Goal: Task Accomplishment & Management: Manage account settings

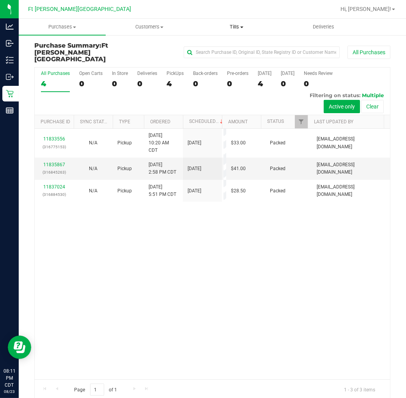
click at [236, 28] on span "Tills" at bounding box center [237, 26] width 86 height 7
click at [227, 44] on span "Manage tills" at bounding box center [219, 47] width 53 height 7
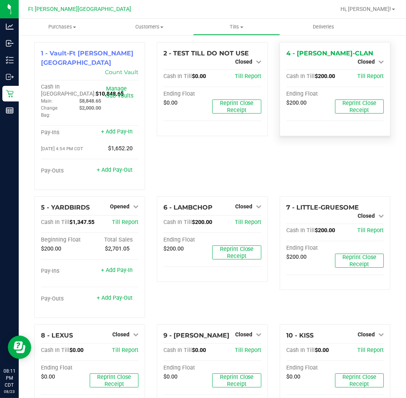
click at [363, 57] on div "Closed" at bounding box center [371, 61] width 26 height 9
click at [364, 59] on span "Closed" at bounding box center [366, 62] width 17 height 6
click at [364, 73] on span "Till Report" at bounding box center [371, 76] width 27 height 7
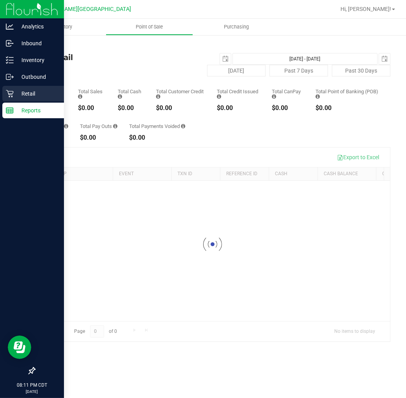
click at [23, 94] on p "Retail" at bounding box center [37, 93] width 47 height 9
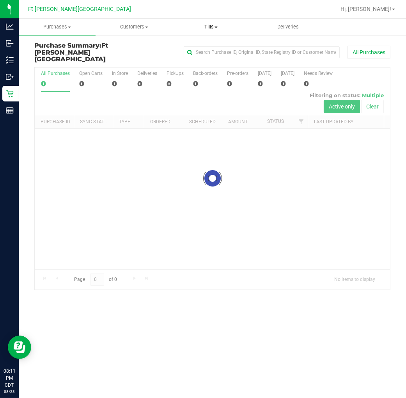
click at [212, 22] on uib-tab-heading "Tills Manage tills Reconcile e-payments" at bounding box center [211, 27] width 76 height 16
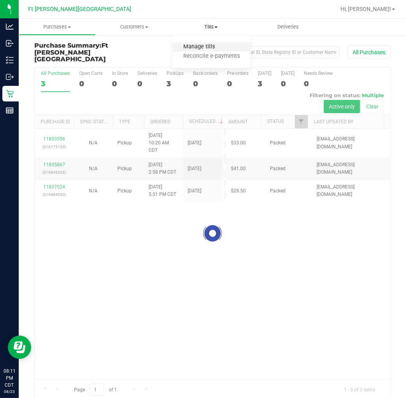
click at [204, 48] on span "Manage tills" at bounding box center [199, 47] width 53 height 7
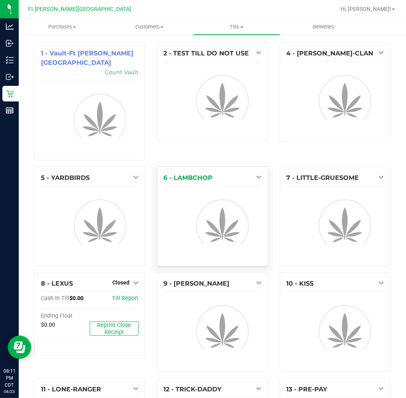
scroll to position [43, 0]
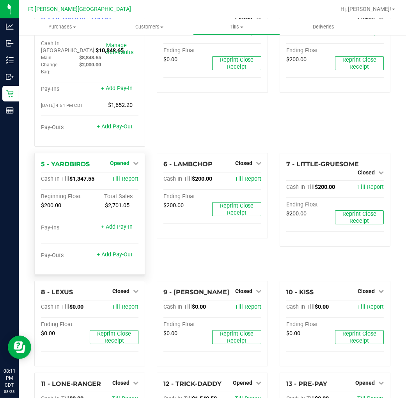
click at [122, 160] on span "Opened" at bounding box center [120, 163] width 20 height 6
click at [122, 176] on link "Close Till" at bounding box center [120, 179] width 21 height 6
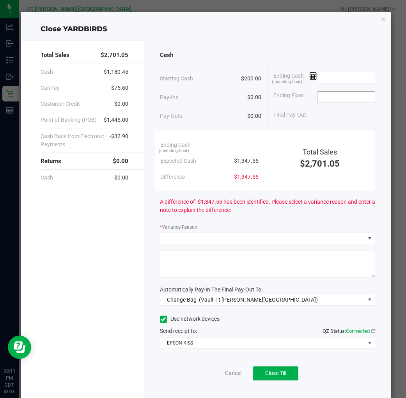
click at [329, 100] on input at bounding box center [346, 97] width 57 height 11
type input "$200.00"
click at [348, 80] on input at bounding box center [346, 77] width 57 height 11
type input "$1,348.55"
click at [321, 46] on div "Cash Starting Cash $200.00 Pay-Ins $0.00 Pay-Outs $0.00 Ending Cash (including …" at bounding box center [267, 221] width 247 height 360
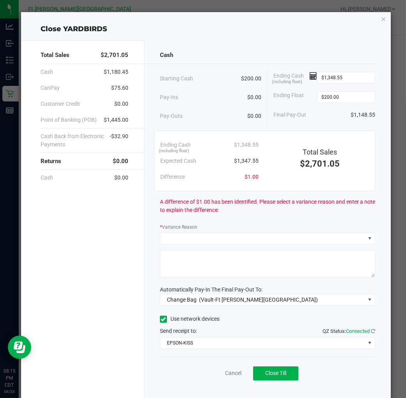
click at [219, 248] on div "Cash Starting Cash $200.00 Pay-Ins $0.00 Pay-Outs $0.00 Ending Cash (including …" at bounding box center [267, 221] width 247 height 360
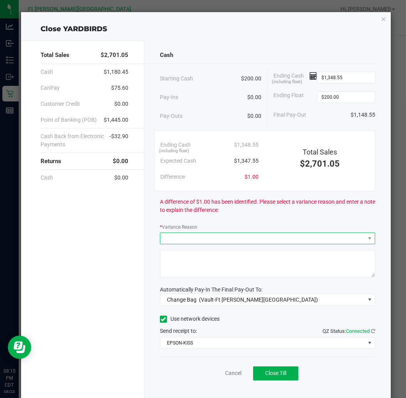
click at [222, 237] on span at bounding box center [262, 238] width 205 height 11
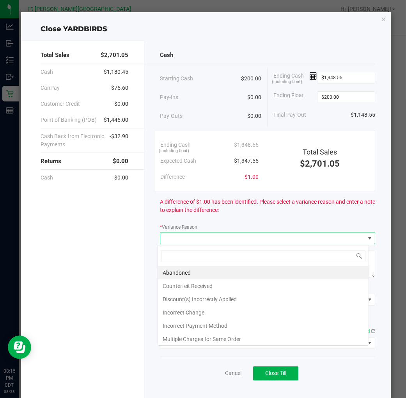
scroll to position [12, 212]
click at [183, 276] on li "Abandoned" at bounding box center [263, 272] width 211 height 13
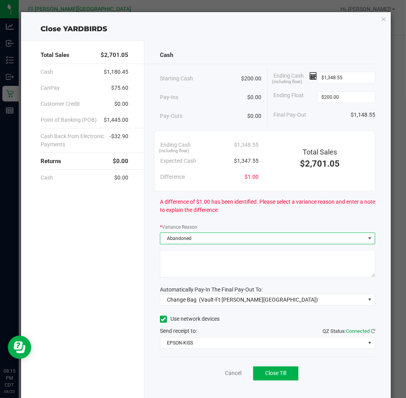
click at [189, 272] on textarea at bounding box center [267, 263] width 215 height 27
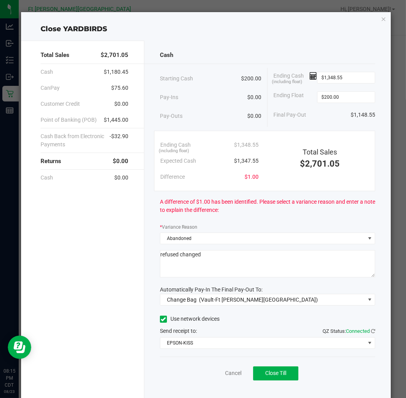
type textarea "refused changed"
click at [127, 267] on div "Total Sales $2,701.05 Cash $1,180.45 CanPay $75.60 Customer Credit $0.00 Point …" at bounding box center [82, 221] width 123 height 360
click at [186, 303] on span "Change Bag" at bounding box center [182, 300] width 30 height 6
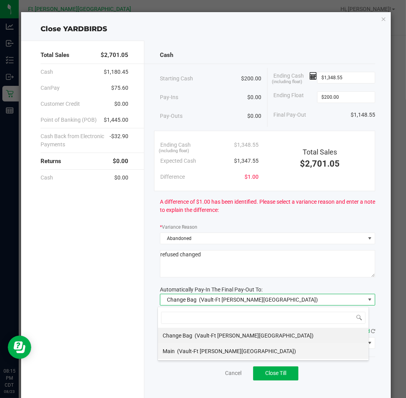
click at [187, 348] on span "(Vault-Ft [PERSON_NAME][GEOGRAPHIC_DATA])" at bounding box center [236, 351] width 119 height 6
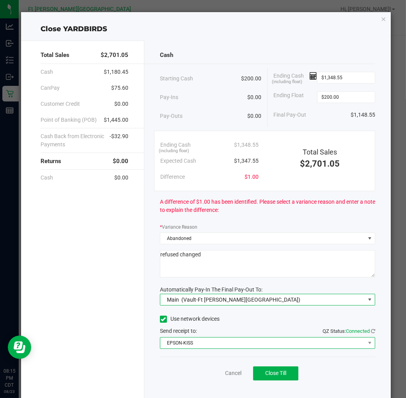
click at [249, 349] on span "EPSON-KISS" at bounding box center [262, 343] width 205 height 11
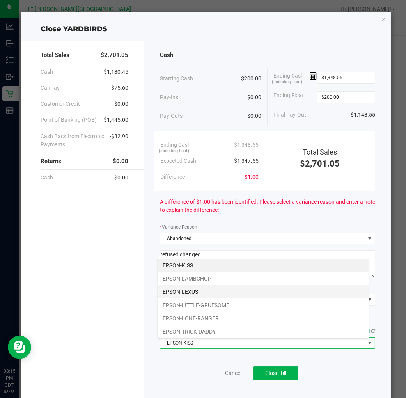
click at [192, 294] on li "EPSON-LEXUS" at bounding box center [263, 291] width 211 height 13
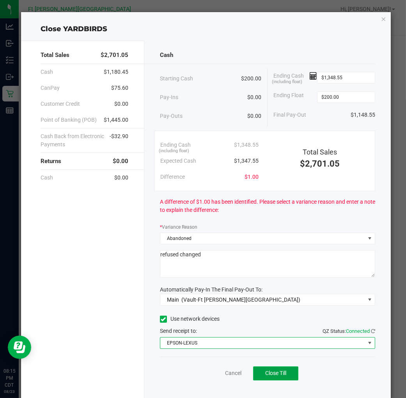
click at [267, 370] on button "Close Till" at bounding box center [275, 374] width 45 height 14
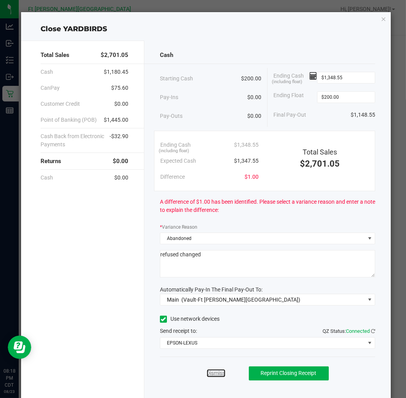
click at [215, 374] on link "Dismiss" at bounding box center [216, 373] width 19 height 8
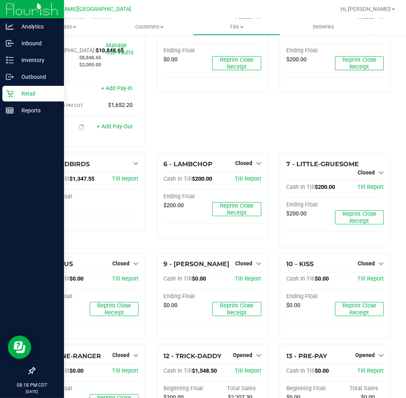
click at [14, 96] on p "Retail" at bounding box center [37, 93] width 47 height 9
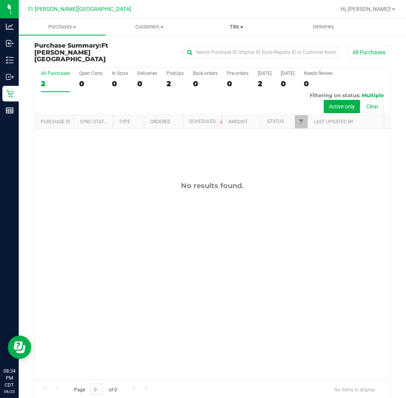
click at [242, 22] on uib-tab-heading "Tills Manage tills Reconcile e-payments" at bounding box center [237, 27] width 86 height 16
click at [232, 45] on span "Manage tills" at bounding box center [219, 47] width 53 height 7
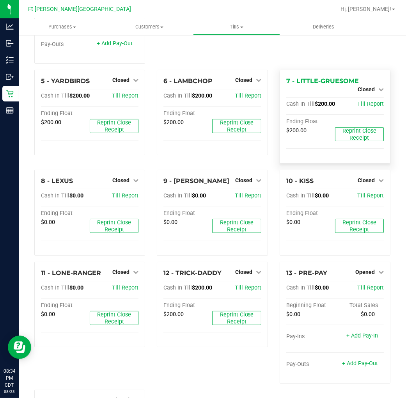
scroll to position [130, 0]
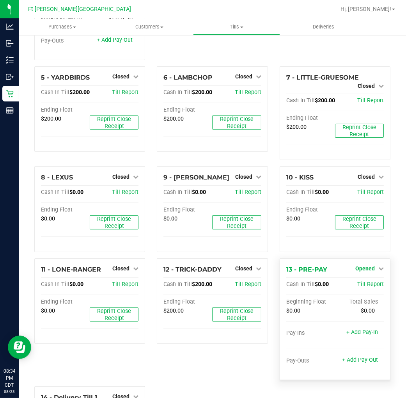
click at [357, 265] on span "Opened" at bounding box center [366, 268] width 20 height 6
click at [357, 281] on link "Close Till" at bounding box center [366, 284] width 21 height 6
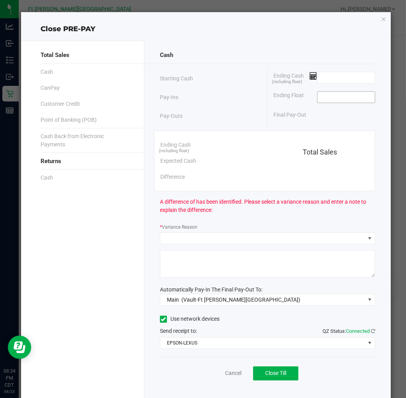
click at [319, 103] on input at bounding box center [346, 97] width 57 height 11
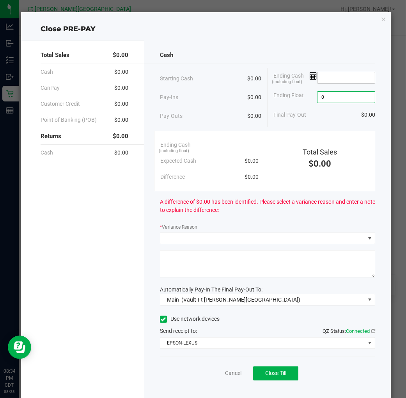
type input "$0.00"
click at [319, 80] on input at bounding box center [346, 77] width 57 height 11
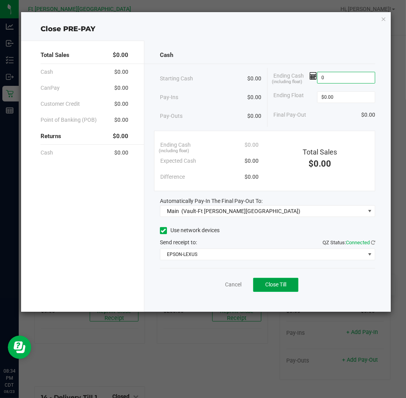
type input "$0.00"
click at [271, 290] on button "Close Till" at bounding box center [275, 285] width 45 height 14
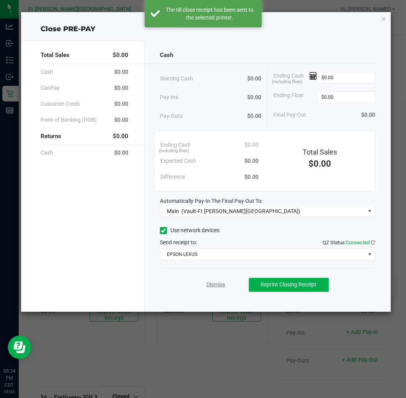
click at [215, 285] on link "Dismiss" at bounding box center [216, 285] width 19 height 8
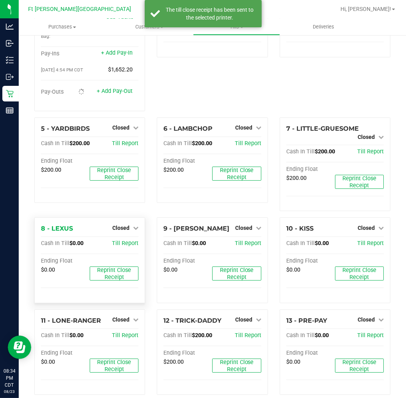
scroll to position [0, 0]
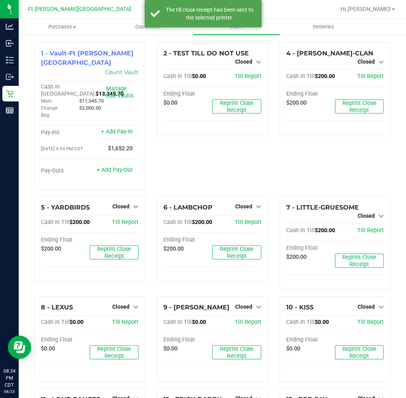
click at [215, 157] on div "2 - TEST TILL DO NOT USE Closed Open Till Cash In Till $0.00 Till Report Ending…" at bounding box center [212, 119] width 123 height 154
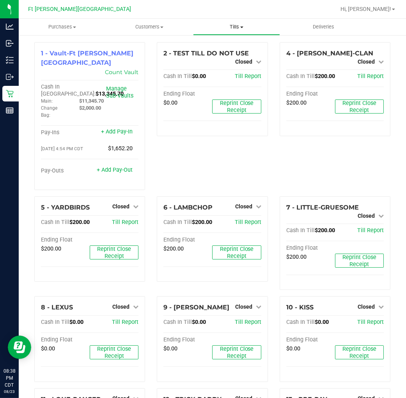
click at [228, 30] on uib-tab-heading "Tills Manage tills Reconcile e-payments" at bounding box center [237, 27] width 86 height 16
click at [233, 59] on span "Reconcile e-payments" at bounding box center [232, 56] width 78 height 7
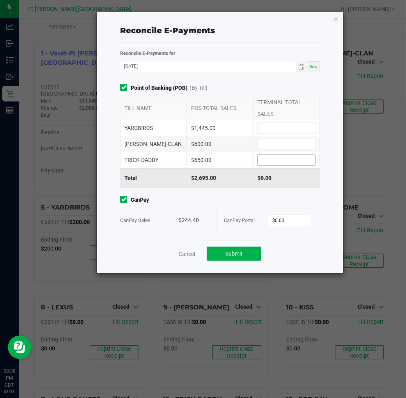
click at [287, 154] on span at bounding box center [287, 160] width 58 height 12
click at [287, 157] on input at bounding box center [286, 160] width 57 height 11
type input "$650.00"
click at [288, 144] on input at bounding box center [286, 144] width 57 height 11
type input "$600.00"
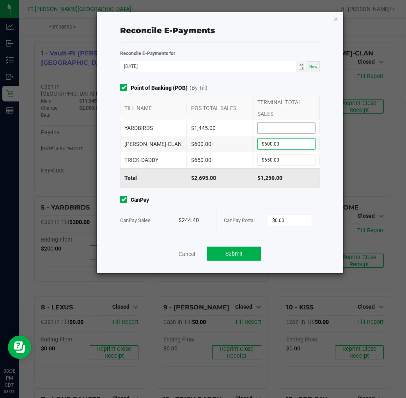
click at [291, 130] on input at bounding box center [286, 128] width 57 height 11
type input "$1,445.00"
click at [281, 80] on div "Reconcile E-Payments for [DATE] Now Point of Banking (POB) (By Till) TILL NAME …" at bounding box center [220, 144] width 212 height 191
click at [293, 221] on input "0" at bounding box center [290, 220] width 43 height 11
type input "$244.40"
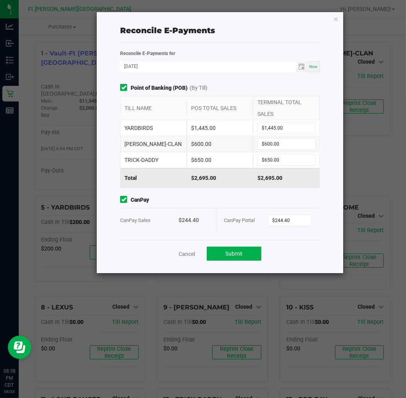
click at [293, 264] on div "Cancel Submit" at bounding box center [220, 253] width 200 height 27
click at [255, 249] on button "Submit" at bounding box center [234, 254] width 55 height 14
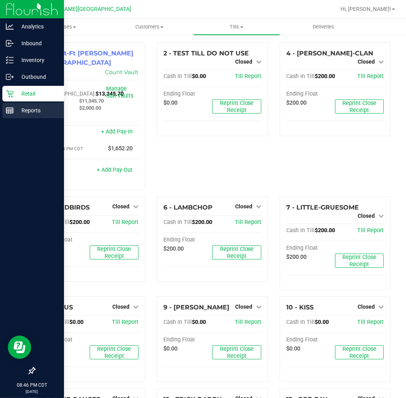
click at [12, 110] on line at bounding box center [9, 110] width 7 height 0
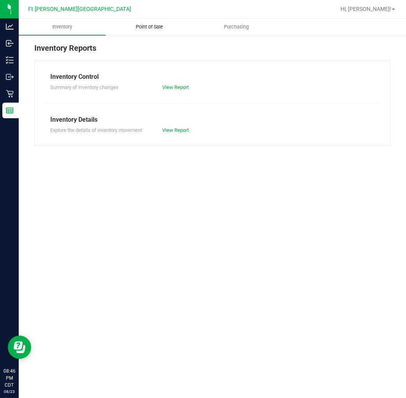
click at [148, 30] on uib-tab-heading "Point of Sale" at bounding box center [149, 27] width 86 height 16
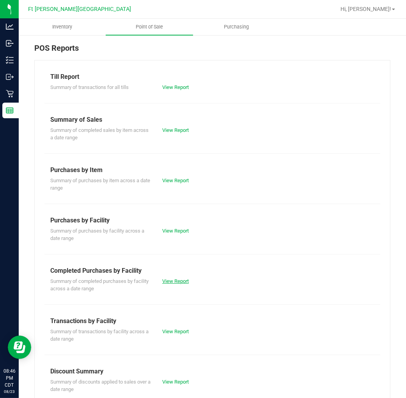
click at [176, 280] on link "View Report" at bounding box center [175, 281] width 27 height 6
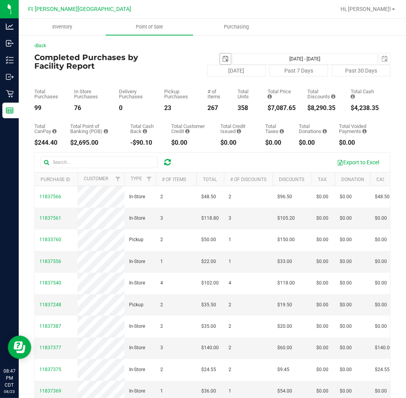
click at [223, 62] on span "select" at bounding box center [226, 59] width 6 height 6
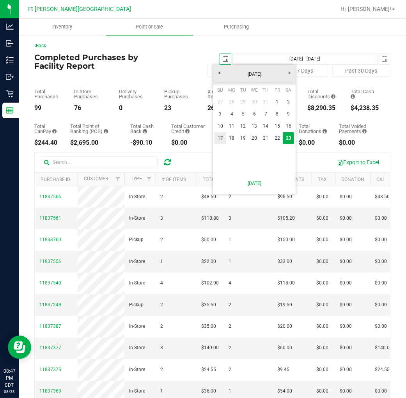
click at [221, 137] on link "17" at bounding box center [220, 138] width 11 height 12
type input "[DATE]"
type input "[DATE] - [DATE]"
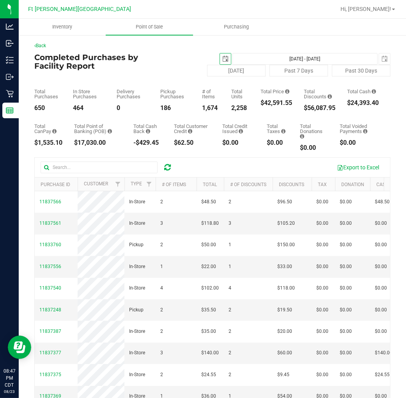
click at [221, 55] on span "select" at bounding box center [225, 58] width 11 height 11
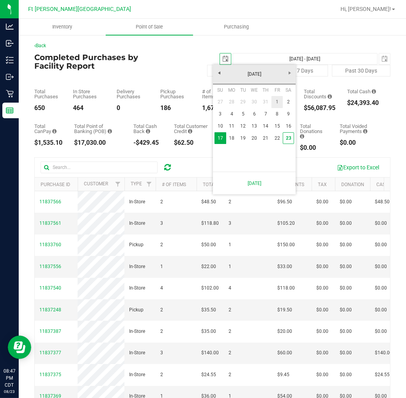
click at [276, 100] on link "1" at bounding box center [277, 102] width 11 height 12
type input "[DATE]"
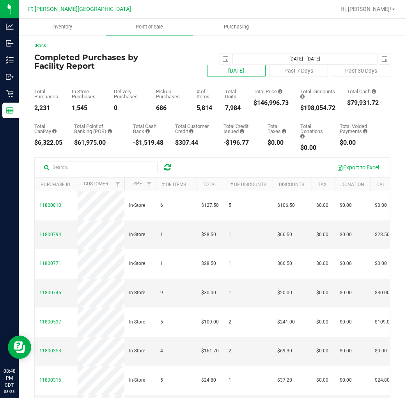
click at [215, 74] on button "[DATE]" at bounding box center [236, 71] width 59 height 12
type input "[DATE] - [DATE]"
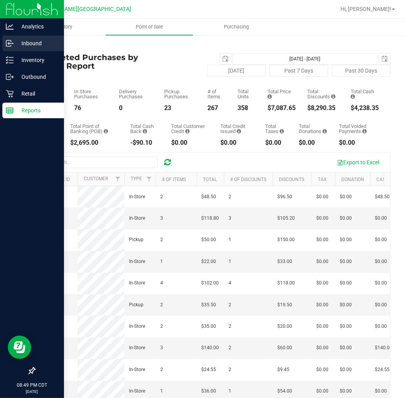
click at [23, 45] on p "Inbound" at bounding box center [37, 43] width 47 height 9
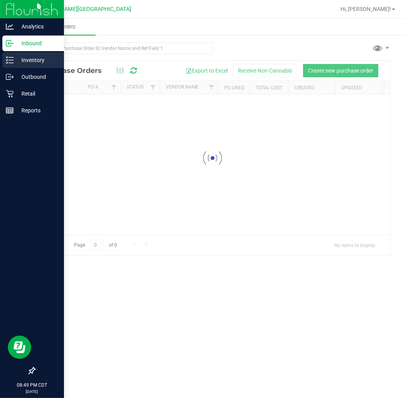
click at [30, 59] on p "Inventory" at bounding box center [37, 59] width 47 height 9
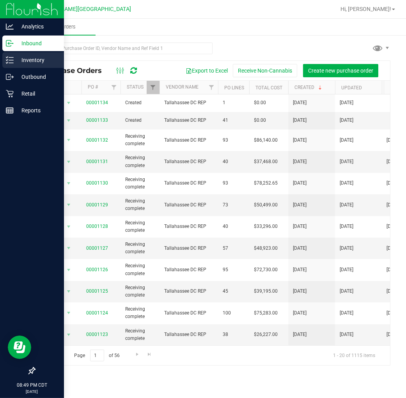
click at [12, 59] on icon at bounding box center [10, 60] width 8 height 8
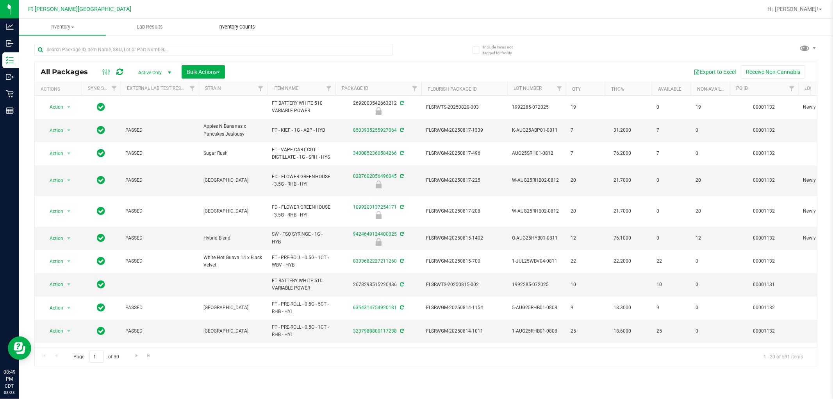
click at [241, 28] on span "Inventory Counts" at bounding box center [237, 26] width 58 height 7
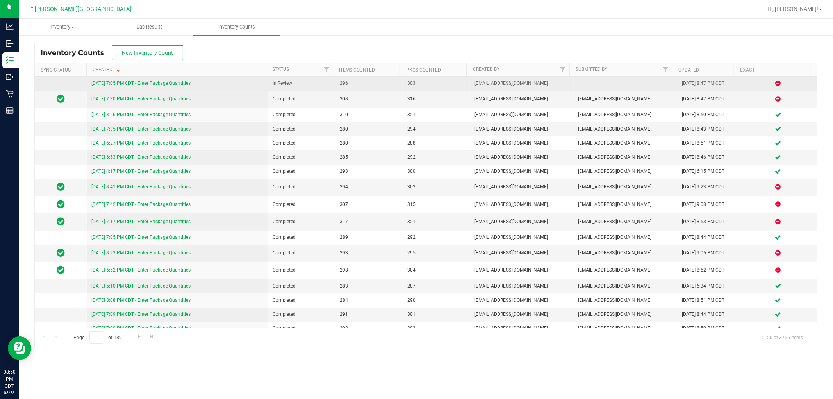
click at [189, 82] on link "[DATE] 7:05 PM CDT - Enter Package Quantities" at bounding box center [140, 82] width 99 height 5
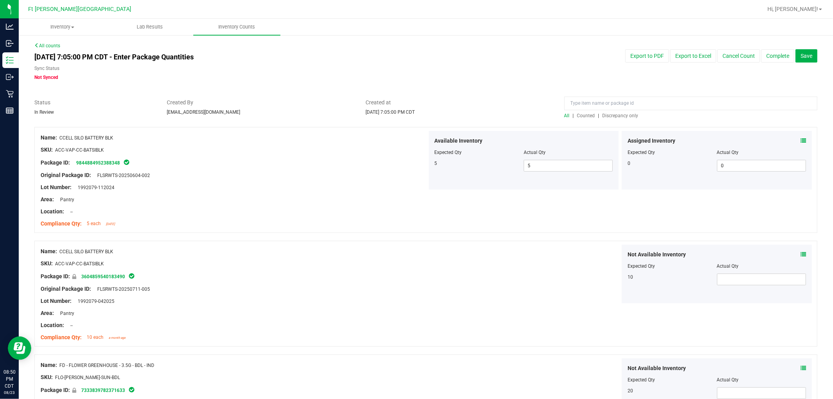
click at [406, 115] on span "Discrepancy only" at bounding box center [620, 115] width 36 height 5
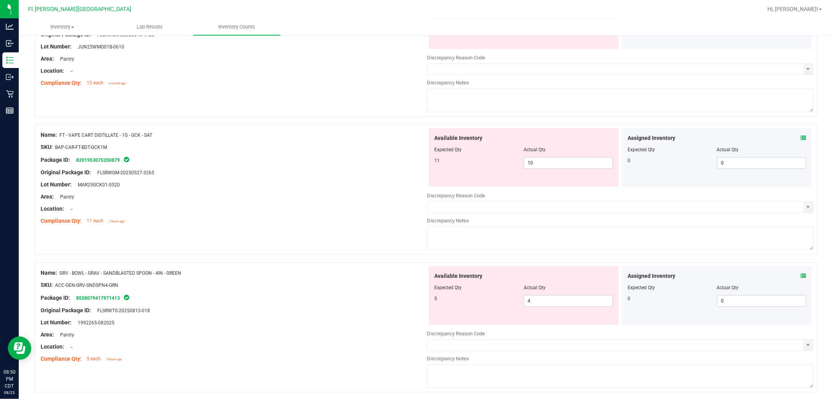
scroll to position [2520, 0]
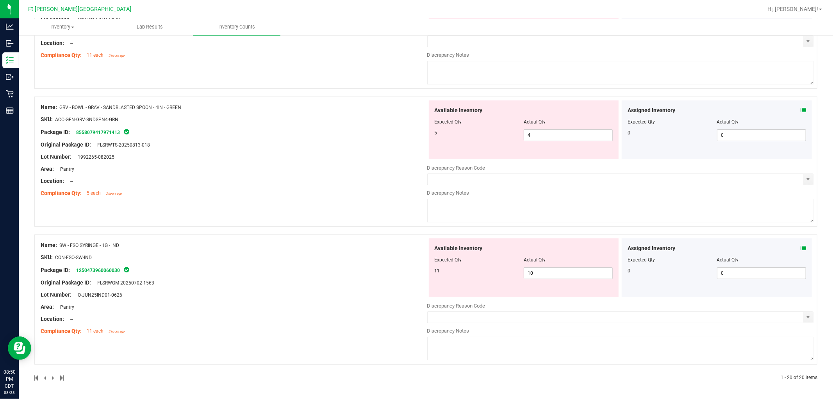
click at [406, 248] on icon at bounding box center [802, 247] width 5 height 5
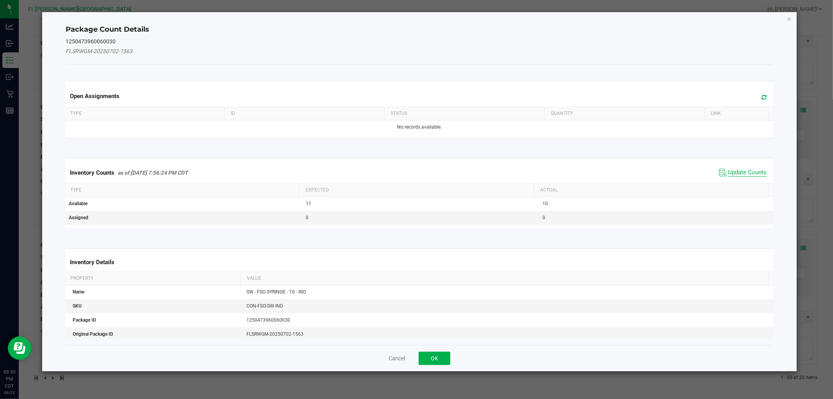
click at [406, 170] on span "Update Counts" at bounding box center [747, 173] width 39 height 8
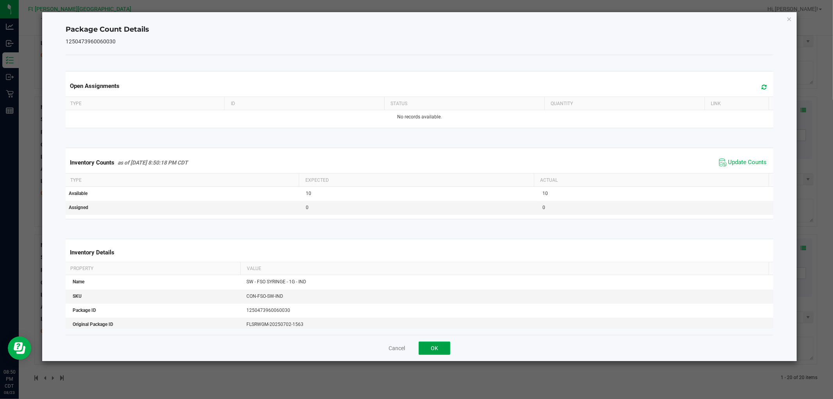
click at [406, 344] on button "OK" at bounding box center [434, 347] width 32 height 13
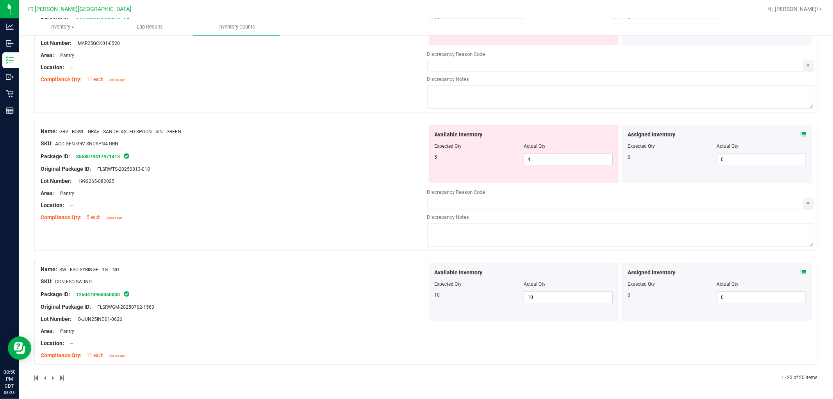
scroll to position [2495, 0]
click at [406, 132] on icon at bounding box center [802, 134] width 5 height 5
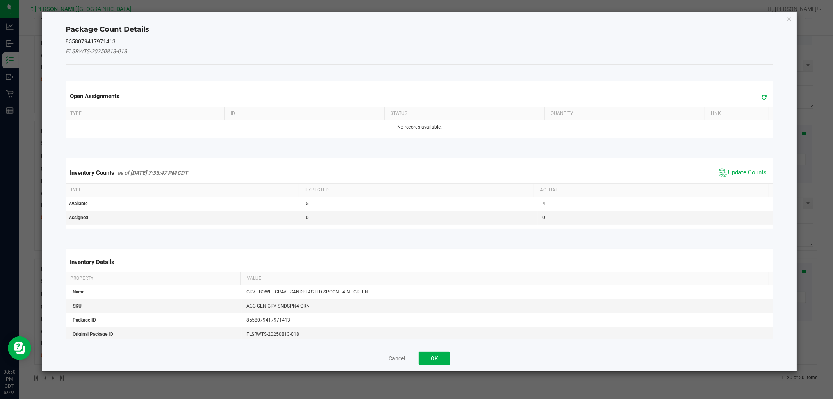
click at [406, 167] on span "Update Counts" at bounding box center [743, 173] width 52 height 12
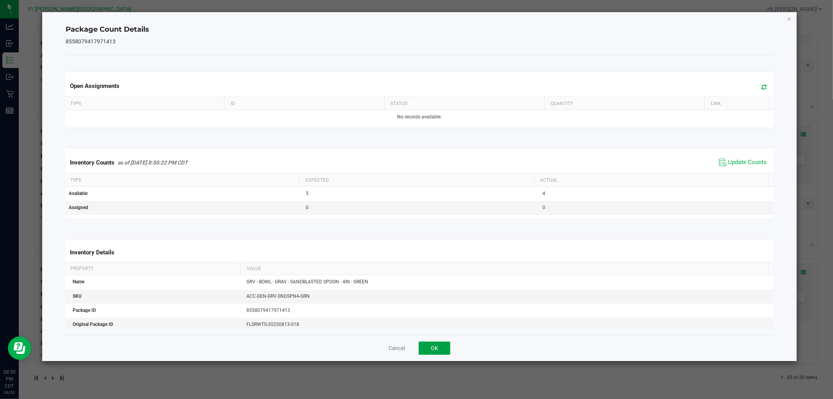
click at [406, 350] on button "OK" at bounding box center [434, 347] width 32 height 13
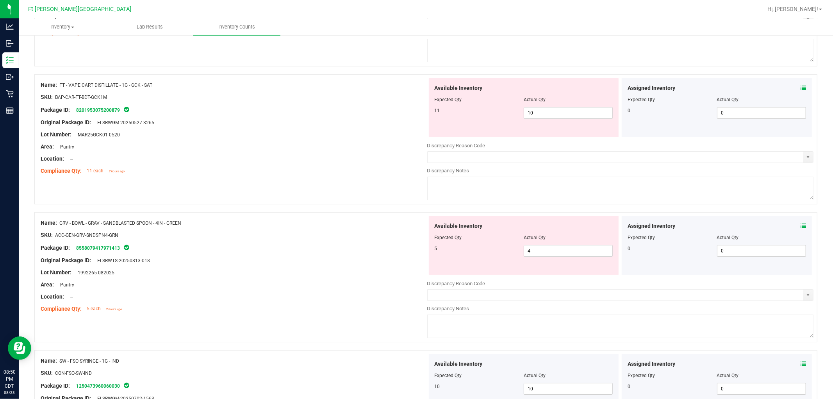
scroll to position [2365, 0]
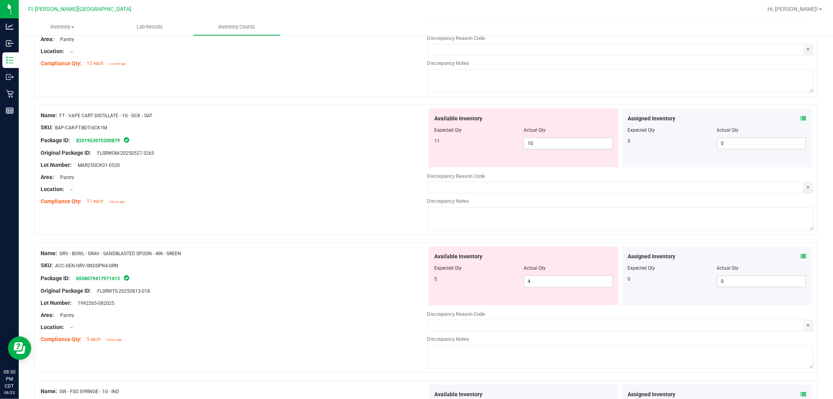
click at [406, 121] on icon at bounding box center [802, 118] width 5 height 5
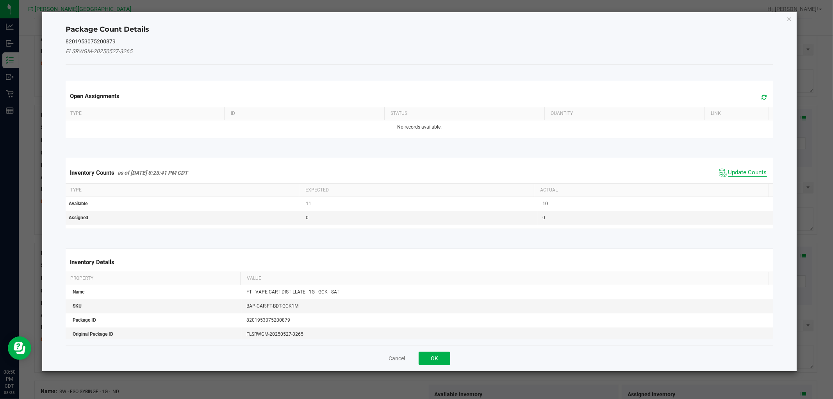
click at [406, 173] on span "Update Counts" at bounding box center [747, 173] width 39 height 8
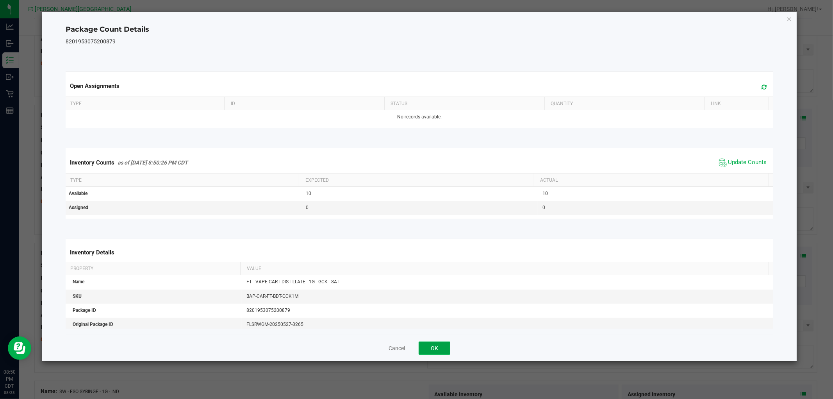
click at [406, 345] on button "OK" at bounding box center [434, 347] width 32 height 13
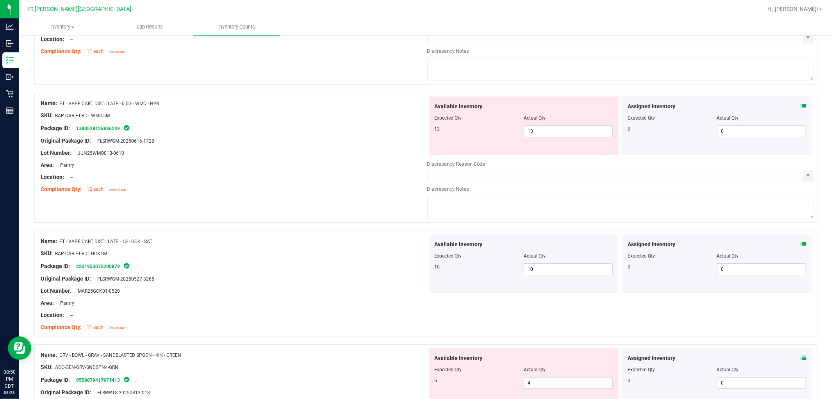
scroll to position [2235, 0]
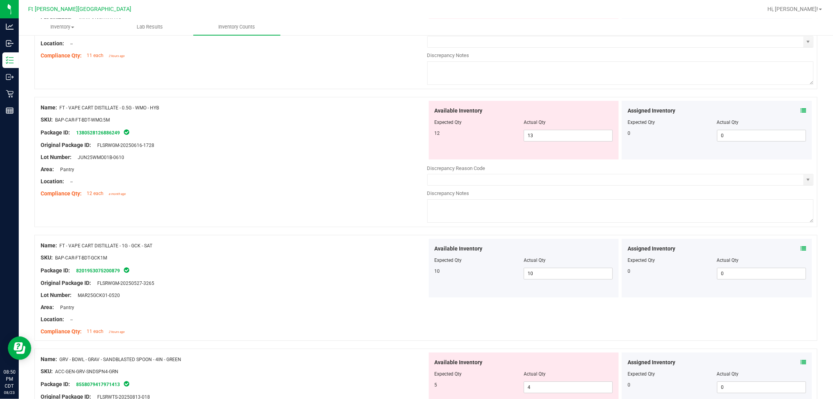
click at [406, 113] on icon at bounding box center [802, 110] width 5 height 5
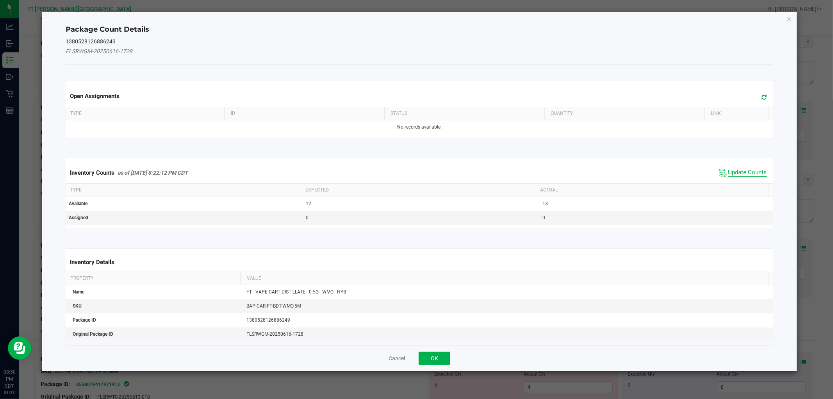
click at [406, 169] on span "Update Counts" at bounding box center [747, 173] width 39 height 8
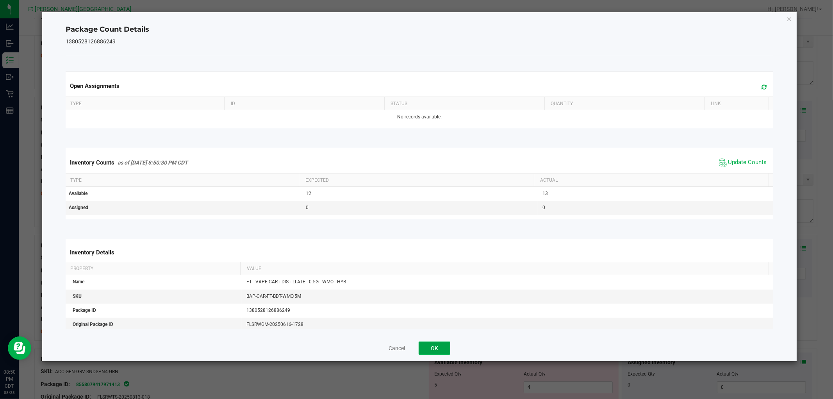
click at [406, 345] on button "OK" at bounding box center [434, 347] width 32 height 13
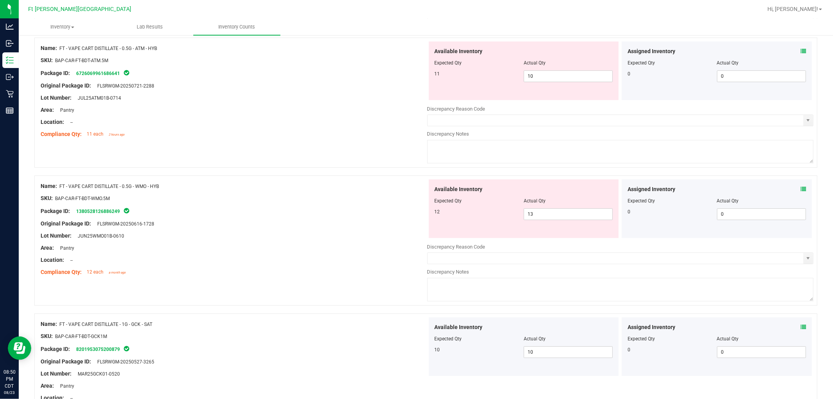
scroll to position [2062, 0]
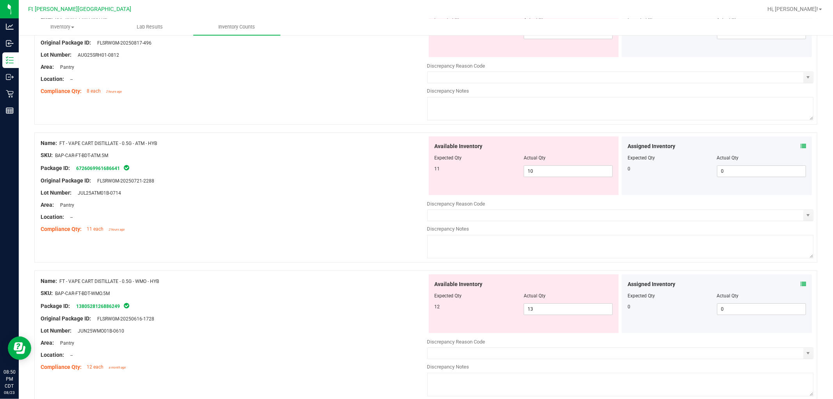
click at [406, 149] on icon at bounding box center [802, 145] width 5 height 5
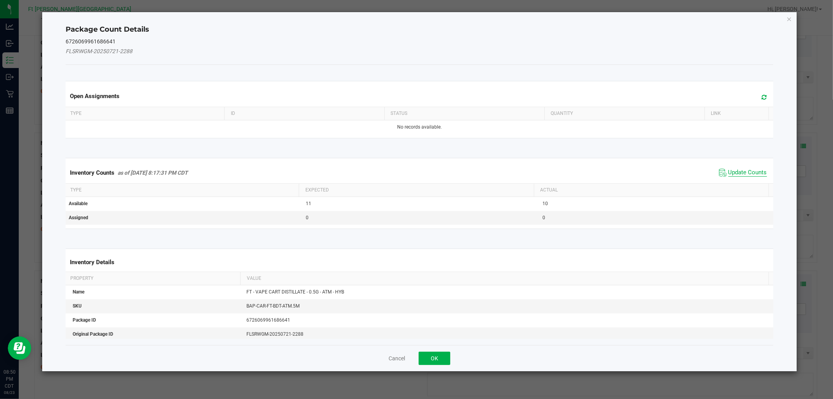
click at [406, 169] on span "Update Counts" at bounding box center [747, 173] width 39 height 8
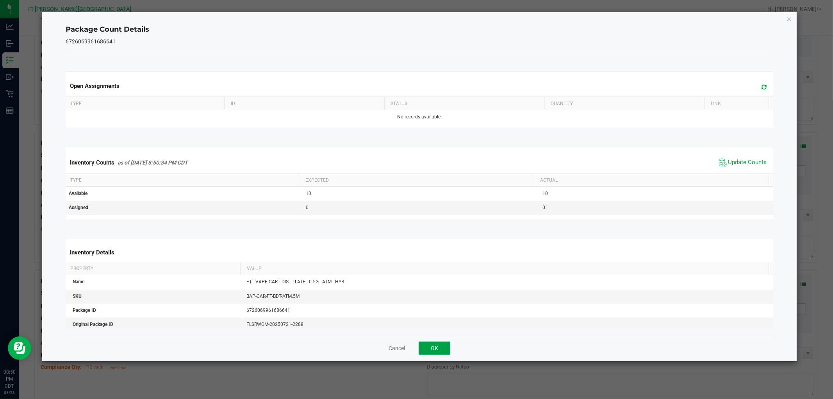
click at [406, 349] on button "OK" at bounding box center [434, 347] width 32 height 13
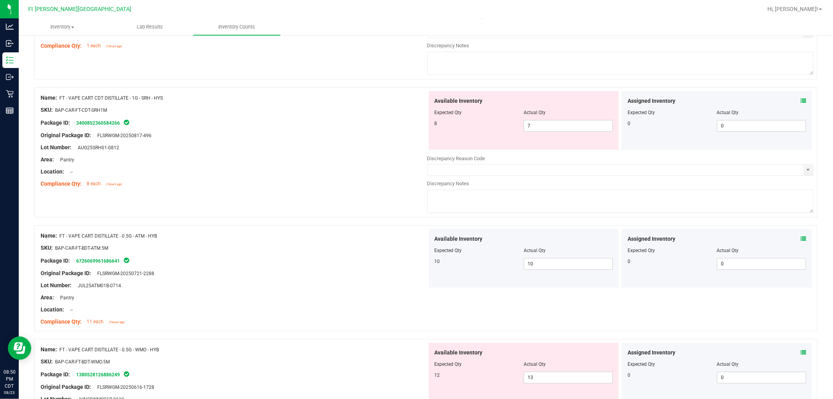
scroll to position [1931, 0]
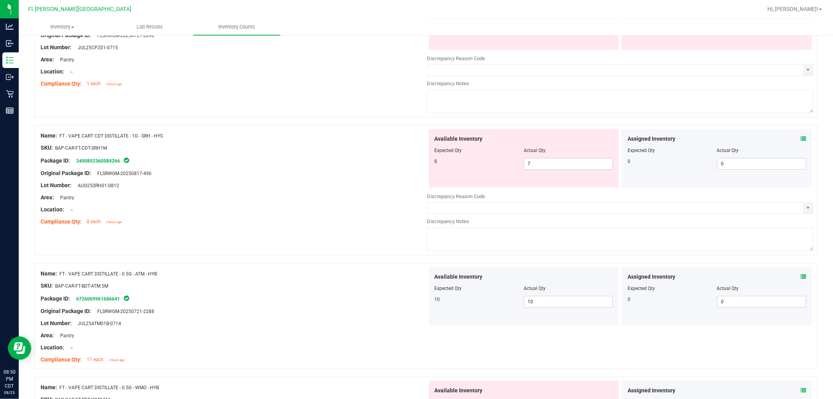
click at [406, 141] on span at bounding box center [802, 139] width 5 height 8
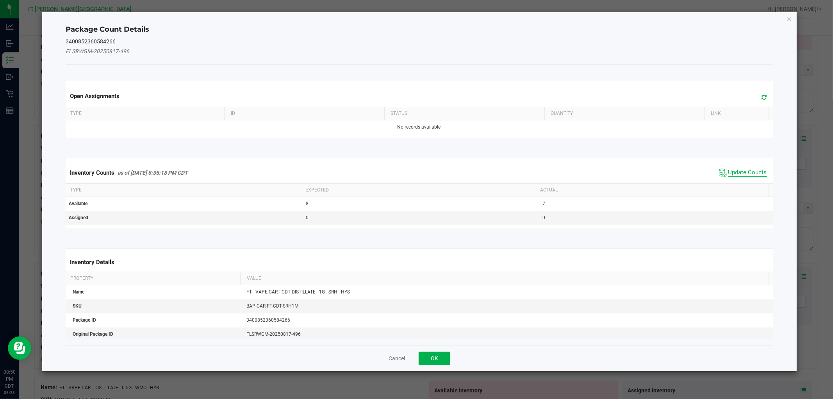
click at [406, 169] on span "Update Counts" at bounding box center [747, 173] width 39 height 8
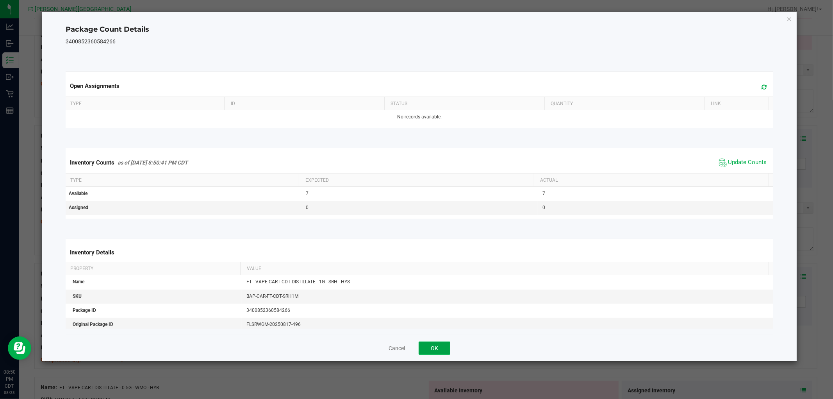
click at [406, 351] on button "OK" at bounding box center [434, 347] width 32 height 13
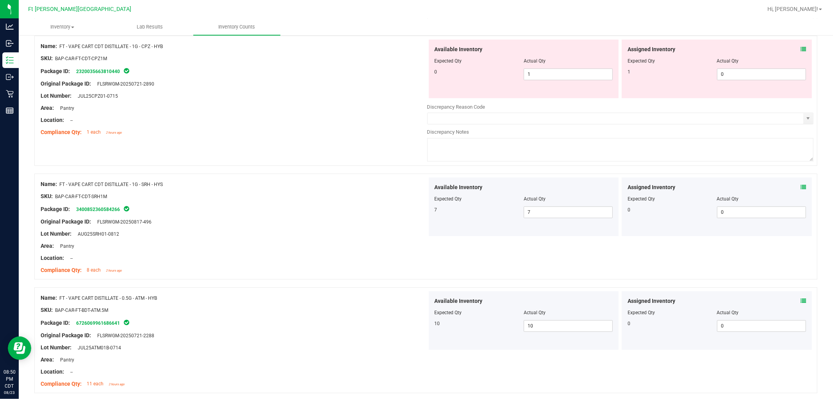
scroll to position [1801, 0]
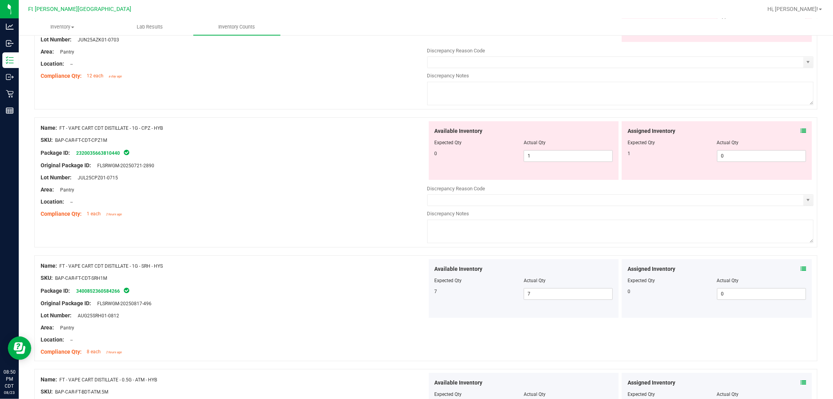
click at [406, 134] on icon at bounding box center [802, 130] width 5 height 5
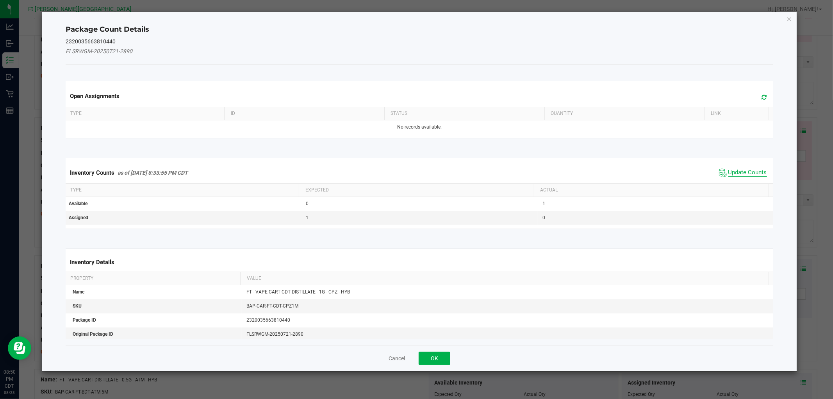
click at [406, 173] on span "Update Counts" at bounding box center [747, 173] width 39 height 8
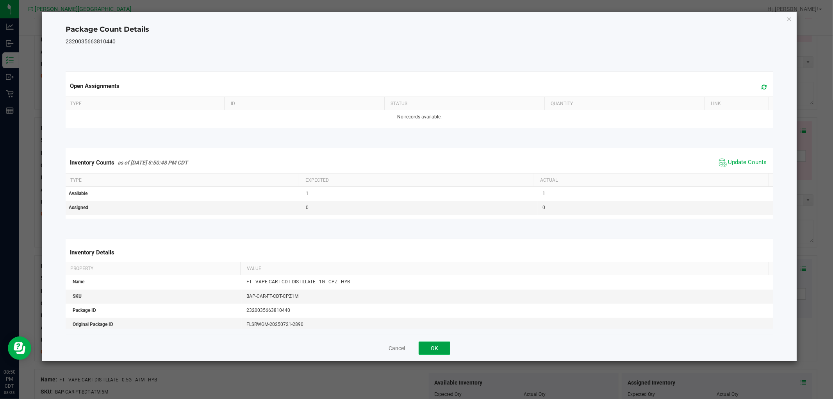
click at [406, 347] on button "OK" at bounding box center [434, 347] width 32 height 13
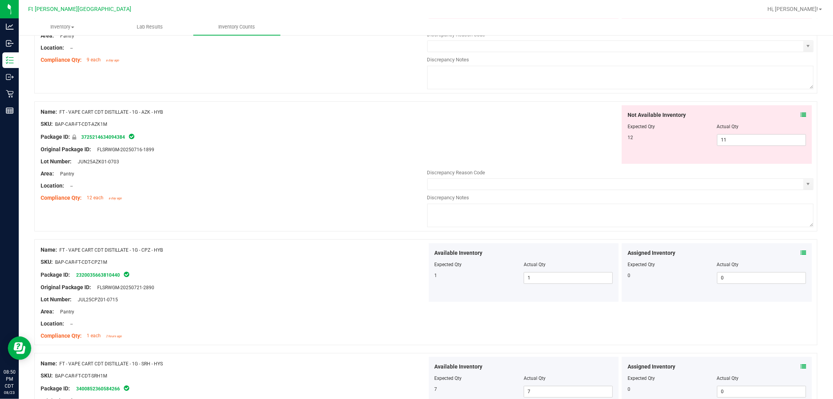
scroll to position [1671, 0]
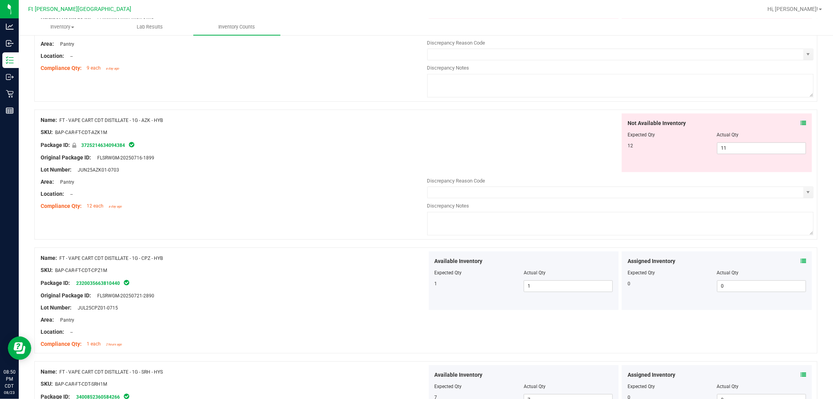
click at [406, 126] on icon at bounding box center [802, 122] width 5 height 5
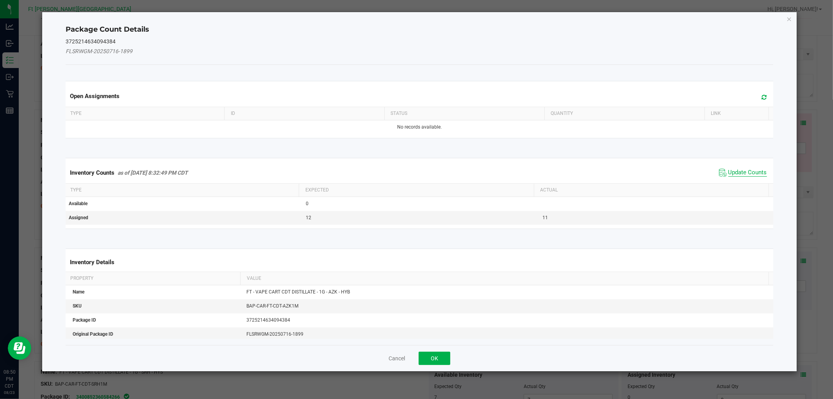
click at [406, 172] on span "Update Counts" at bounding box center [747, 173] width 39 height 8
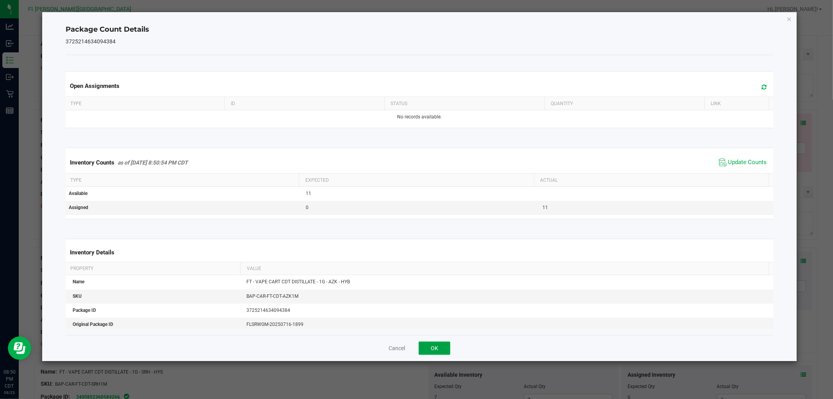
click at [406, 349] on button "OK" at bounding box center [434, 347] width 32 height 13
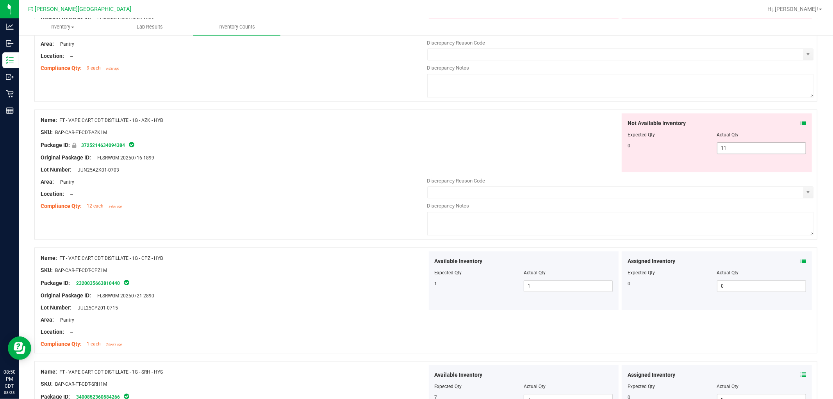
click at [406, 150] on span "11 11" at bounding box center [761, 148] width 89 height 12
click at [406, 150] on input "11" at bounding box center [761, 147] width 88 height 11
type input "0"
click at [406, 153] on div "Not Available Inventory Expected Qty Actual Qty 0 0 0" at bounding box center [620, 142] width 386 height 59
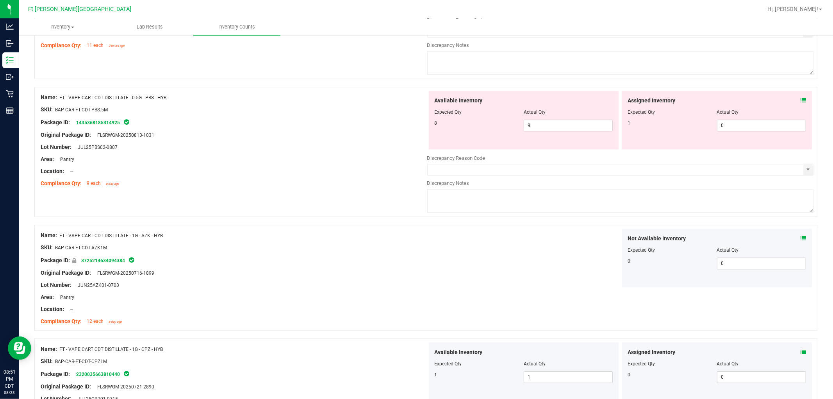
scroll to position [1541, 0]
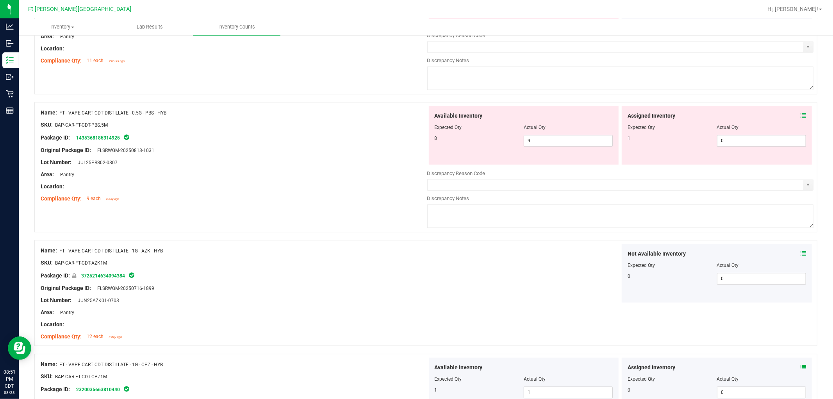
click at [406, 118] on icon at bounding box center [802, 115] width 5 height 5
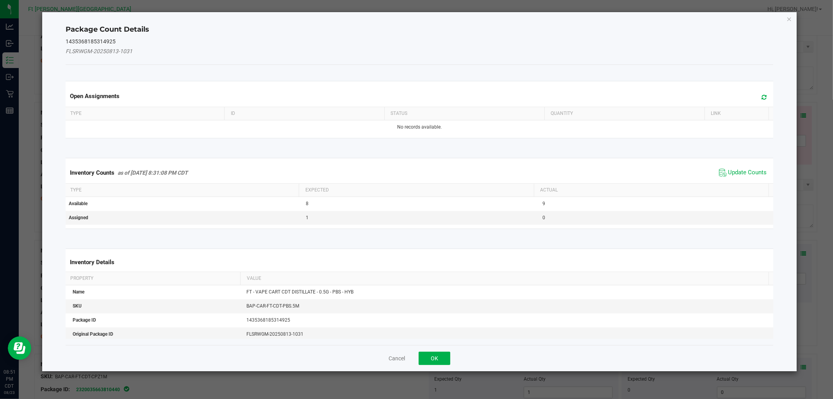
click at [406, 176] on span "Update Counts" at bounding box center [743, 173] width 52 height 12
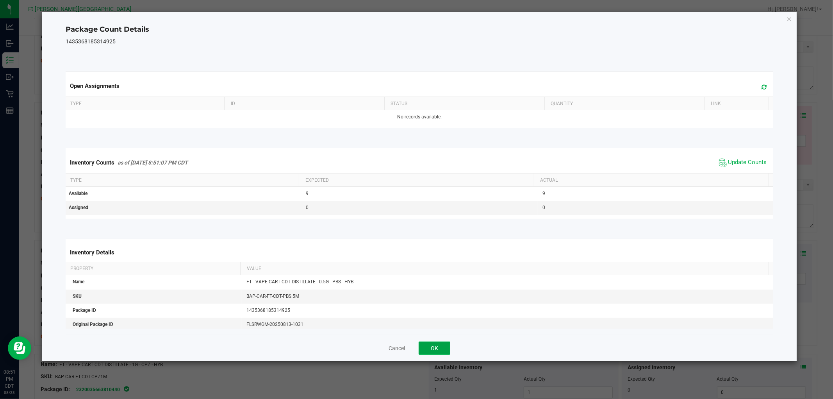
click at [406, 345] on button "OK" at bounding box center [434, 347] width 32 height 13
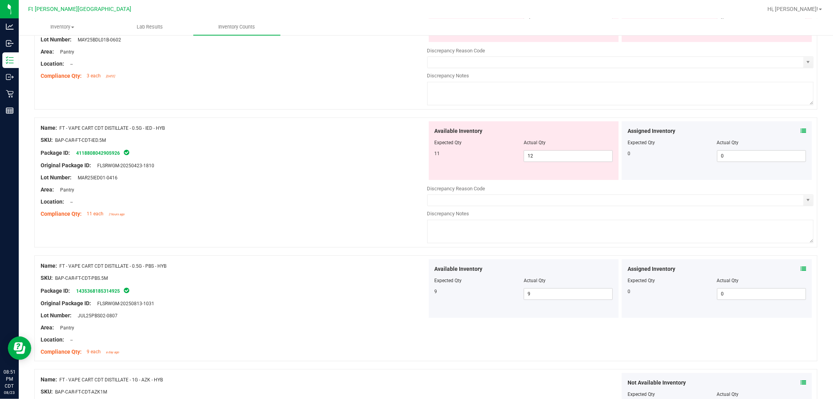
scroll to position [1368, 0]
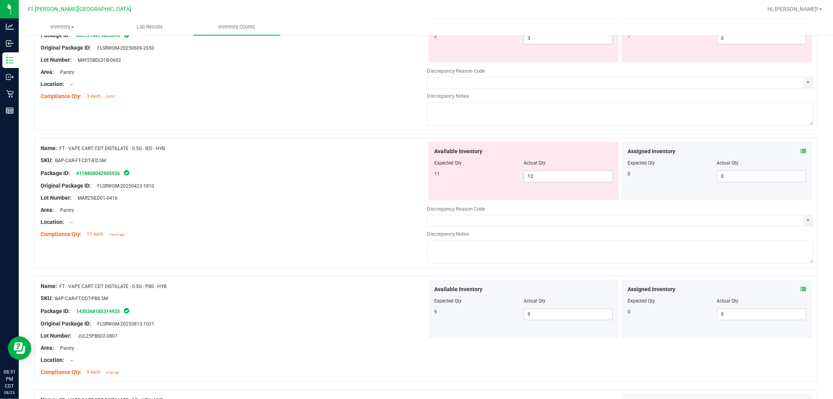
click at [406, 154] on icon at bounding box center [802, 150] width 5 height 5
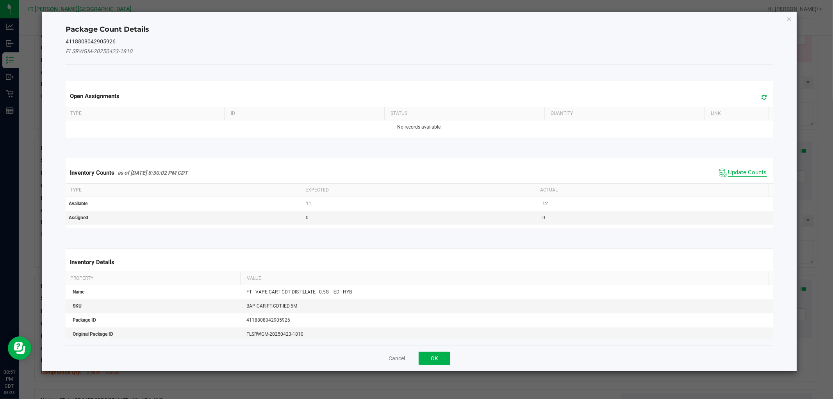
click at [406, 173] on span "Update Counts" at bounding box center [747, 173] width 39 height 8
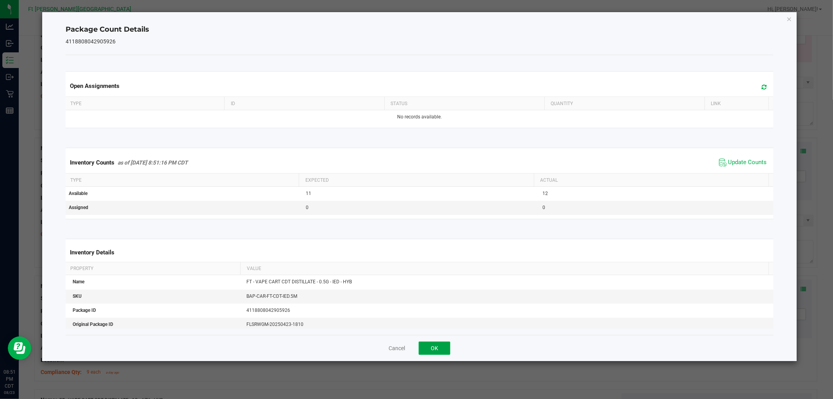
click at [406, 345] on button "OK" at bounding box center [434, 347] width 32 height 13
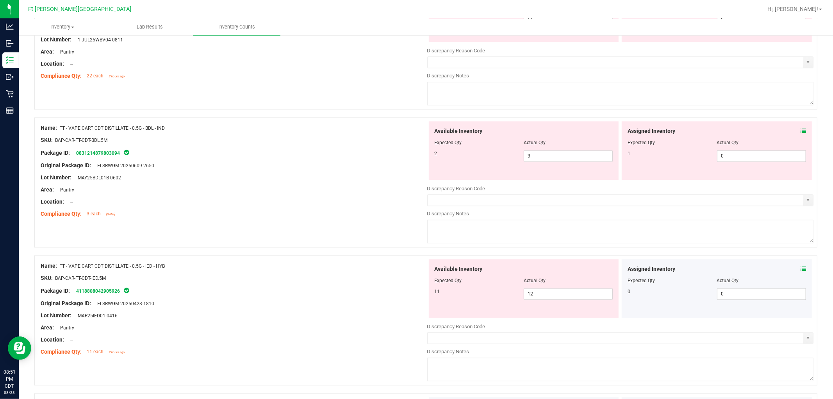
scroll to position [1238, 0]
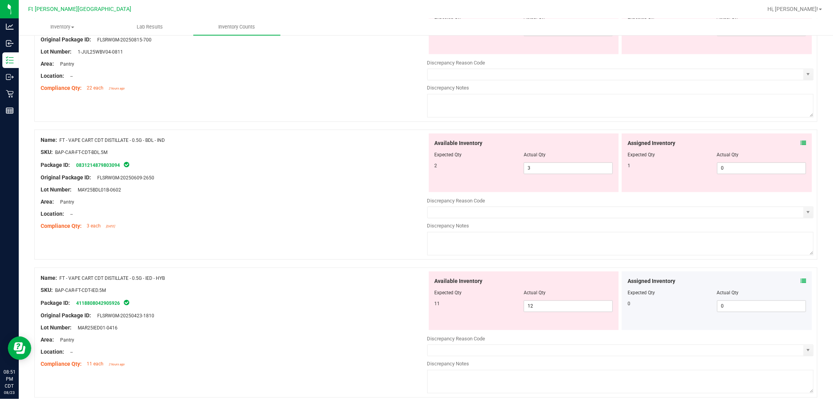
click at [406, 146] on icon at bounding box center [802, 143] width 5 height 5
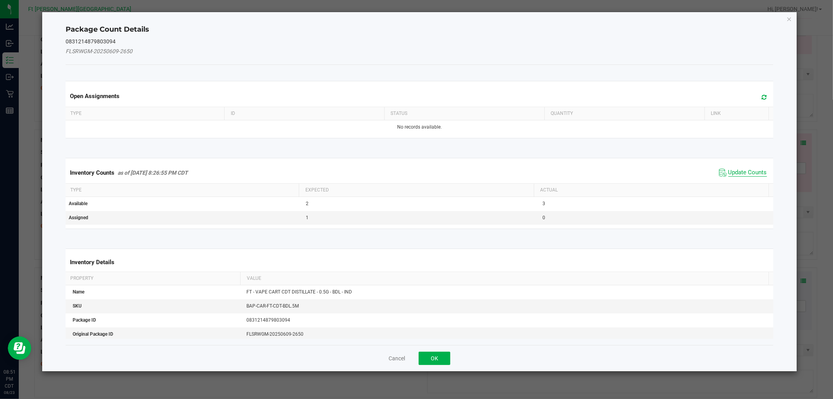
click at [406, 169] on span "Update Counts" at bounding box center [747, 173] width 39 height 8
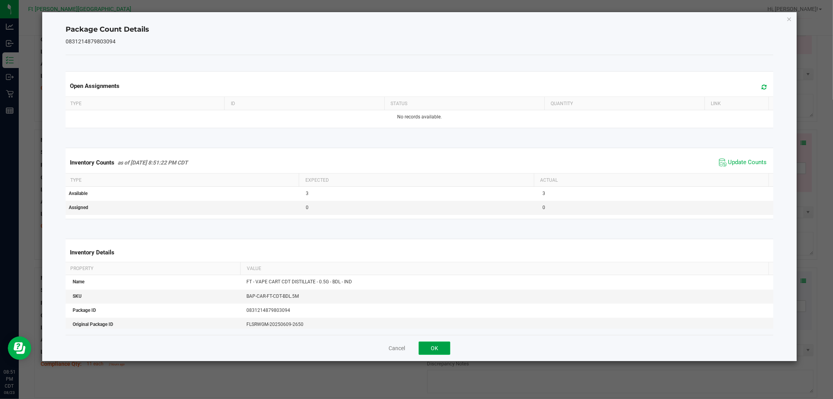
click at [406, 344] on button "OK" at bounding box center [434, 347] width 32 height 13
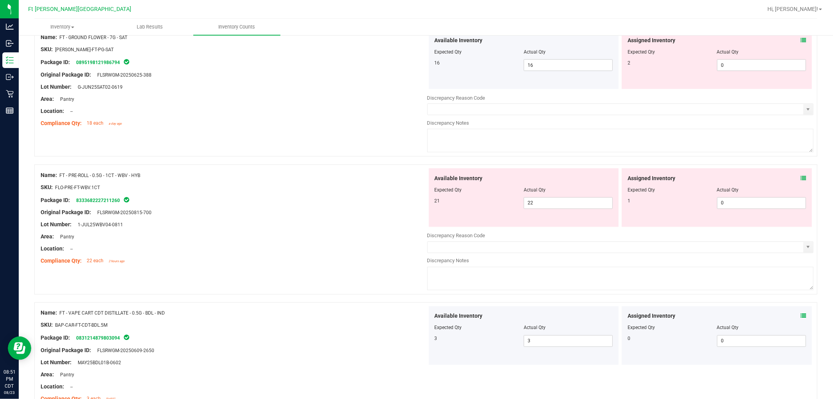
scroll to position [1064, 0]
click at [406, 181] on icon at bounding box center [802, 178] width 5 height 5
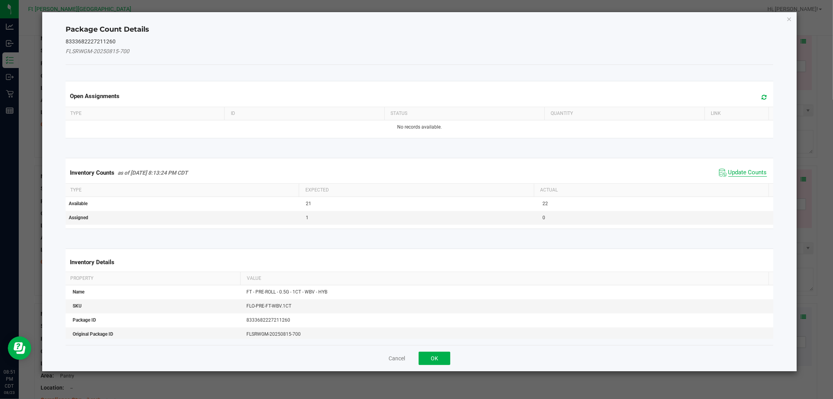
click at [406, 173] on span "Update Counts" at bounding box center [747, 173] width 39 height 8
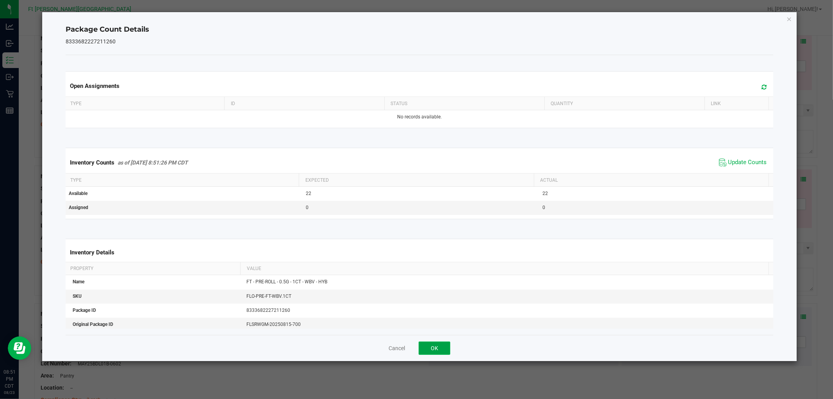
click at [406, 347] on button "OK" at bounding box center [434, 347] width 32 height 13
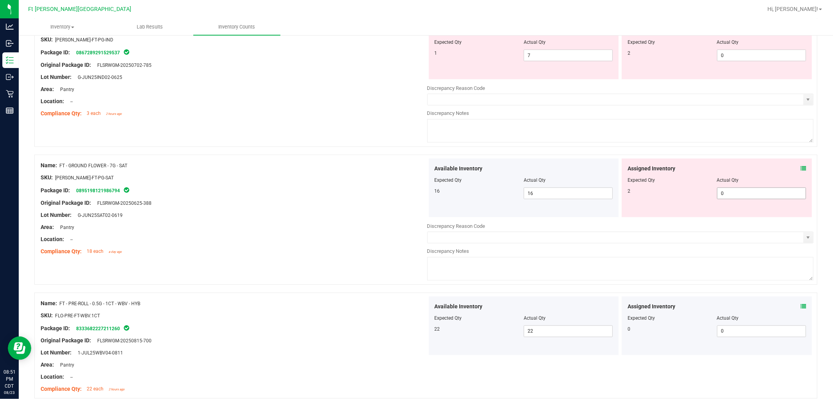
scroll to position [934, 0]
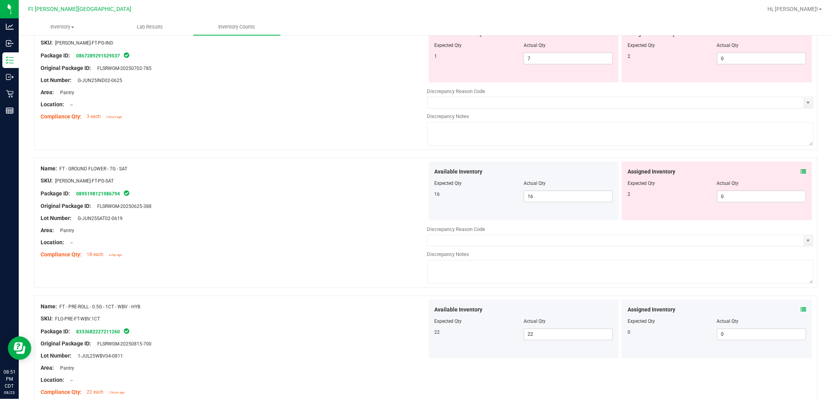
click at [406, 174] on icon at bounding box center [802, 171] width 5 height 5
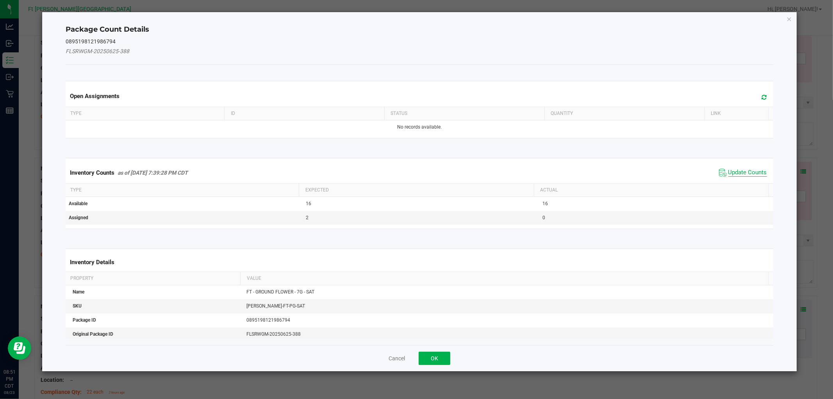
click at [406, 170] on span "Update Counts" at bounding box center [747, 173] width 39 height 8
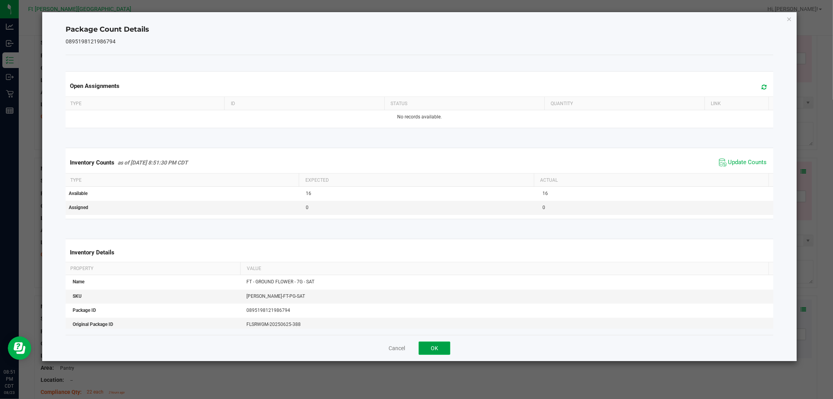
click at [406, 347] on button "OK" at bounding box center [434, 347] width 32 height 13
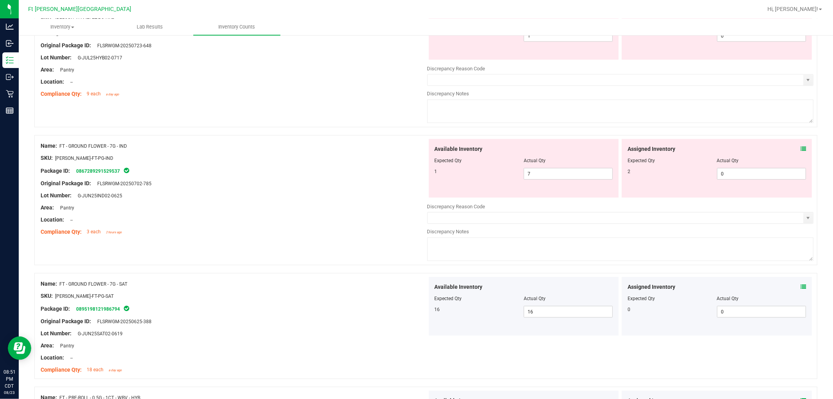
scroll to position [803, 0]
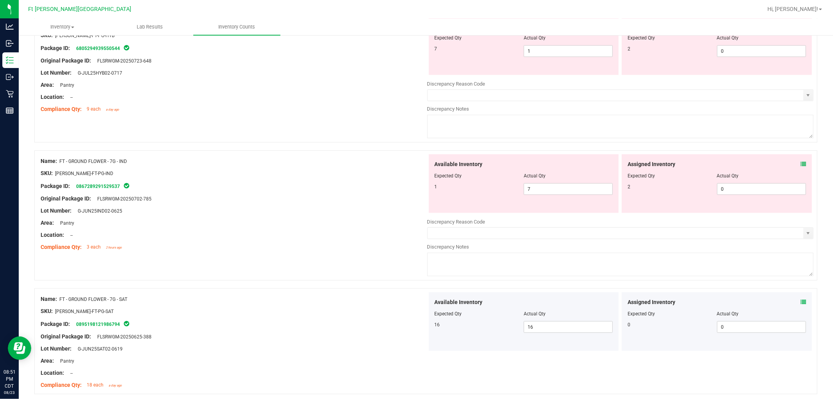
click at [406, 166] on icon at bounding box center [802, 163] width 5 height 5
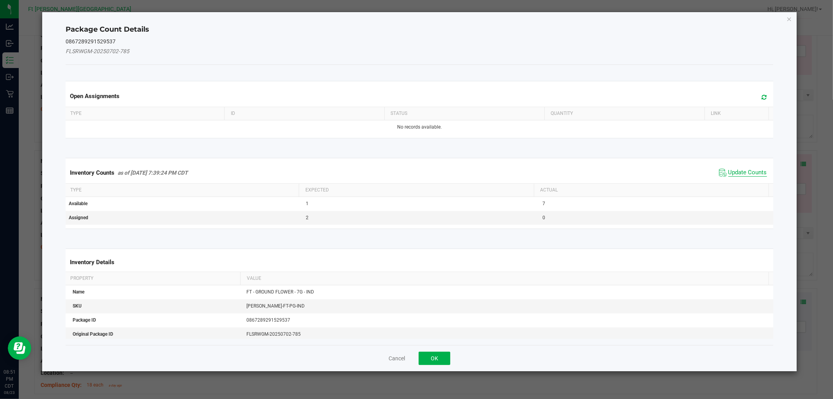
click at [406, 169] on span "Update Counts" at bounding box center [747, 173] width 39 height 8
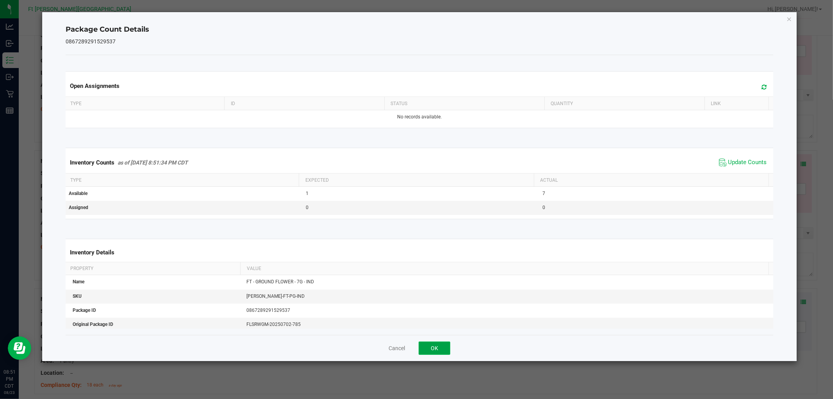
click at [406, 353] on button "OK" at bounding box center [434, 347] width 32 height 13
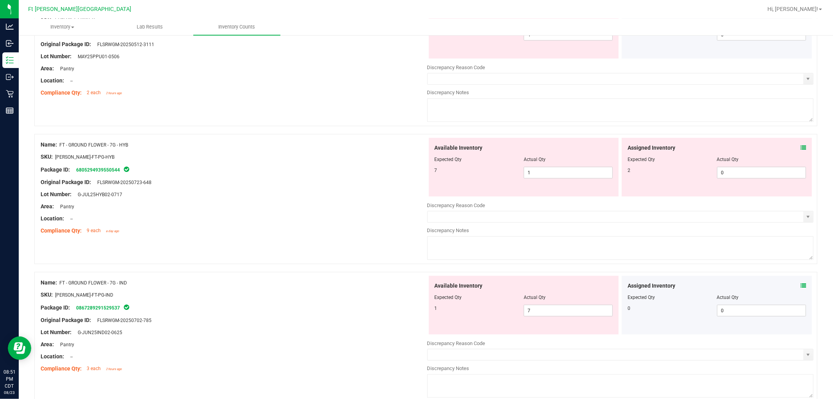
scroll to position [673, 0]
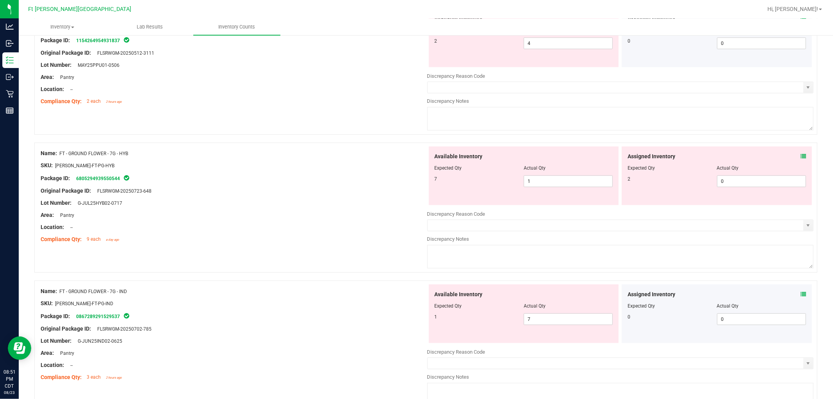
click at [406, 157] on icon at bounding box center [802, 155] width 5 height 5
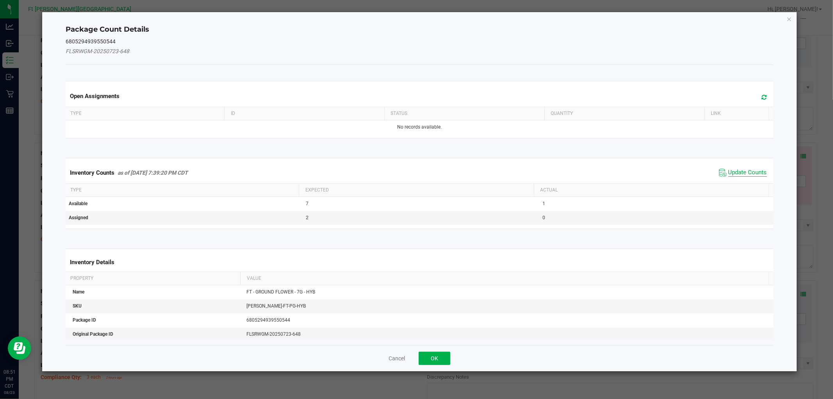
click at [406, 171] on span "Update Counts" at bounding box center [747, 173] width 39 height 8
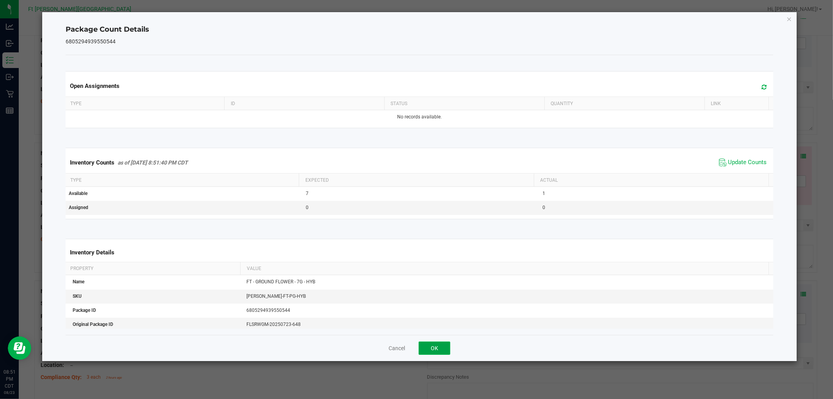
click at [406, 347] on button "OK" at bounding box center [434, 347] width 32 height 13
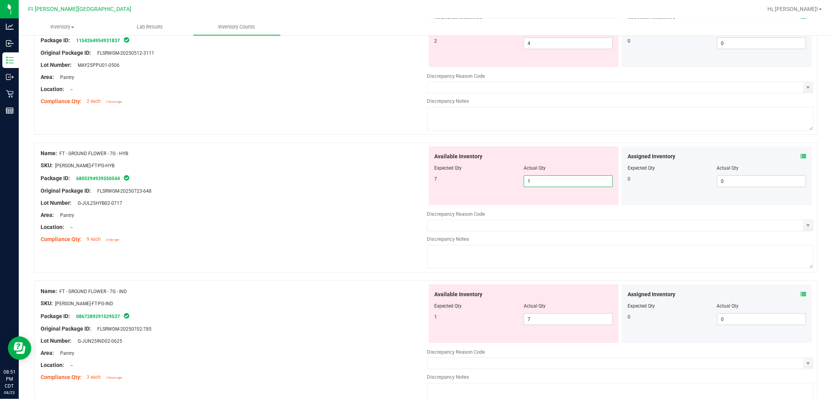
click at [406, 186] on span "1 1" at bounding box center [568, 181] width 89 height 12
click at [406, 186] on input "1" at bounding box center [568, 181] width 88 height 11
type input "7"
click at [406, 319] on div "Available Inventory Expected Qty Actual Qty 1 7 7" at bounding box center [524, 313] width 190 height 59
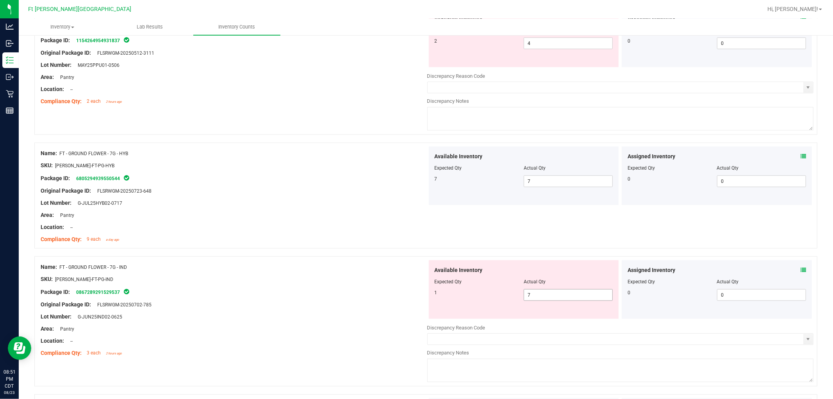
click at [406, 319] on div "Available Inventory Expected Qty Actual Qty 1 7 7" at bounding box center [524, 289] width 190 height 59
click at [406, 299] on span "7 7" at bounding box center [568, 295] width 89 height 12
click at [406, 299] on input "7" at bounding box center [568, 294] width 88 height 11
type input "1"
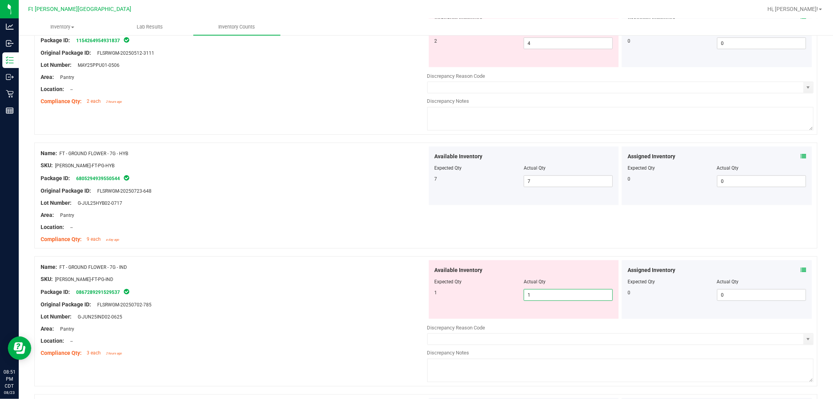
click at [388, 281] on div "SKU: [PERSON_NAME]-FT-PG-IND" at bounding box center [234, 279] width 386 height 8
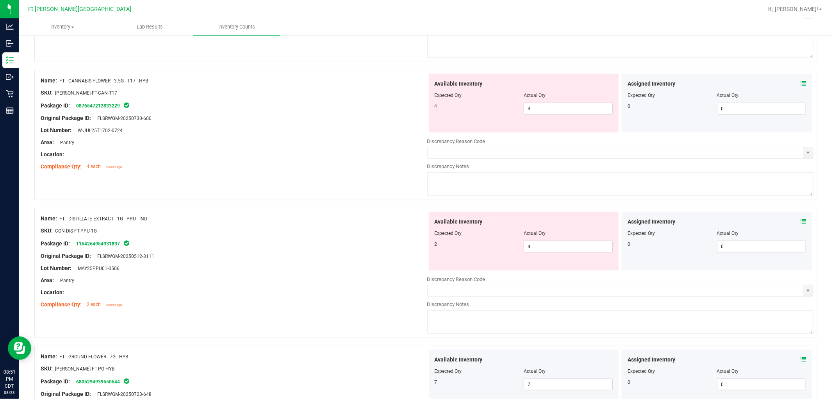
scroll to position [457, 0]
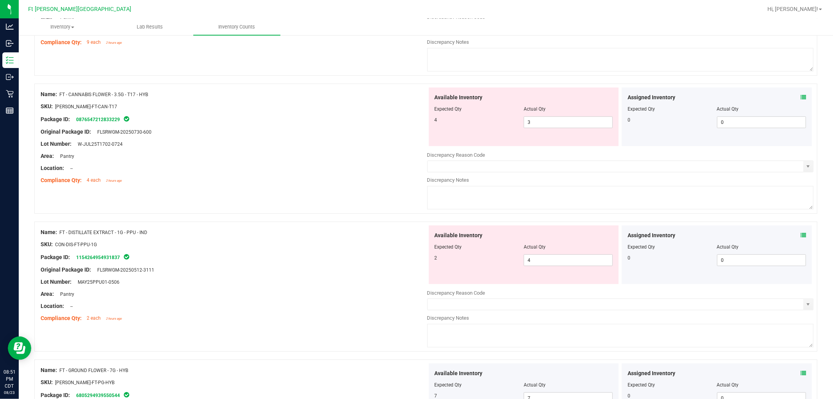
click at [406, 237] on icon at bounding box center [802, 234] width 5 height 5
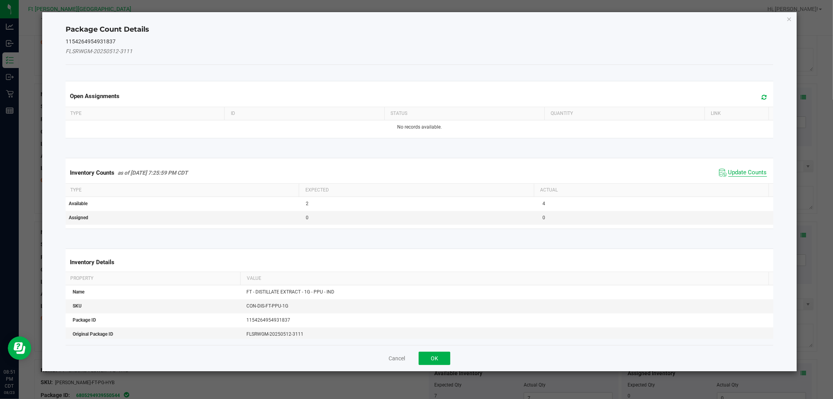
click at [406, 173] on span "Update Counts" at bounding box center [747, 173] width 39 height 8
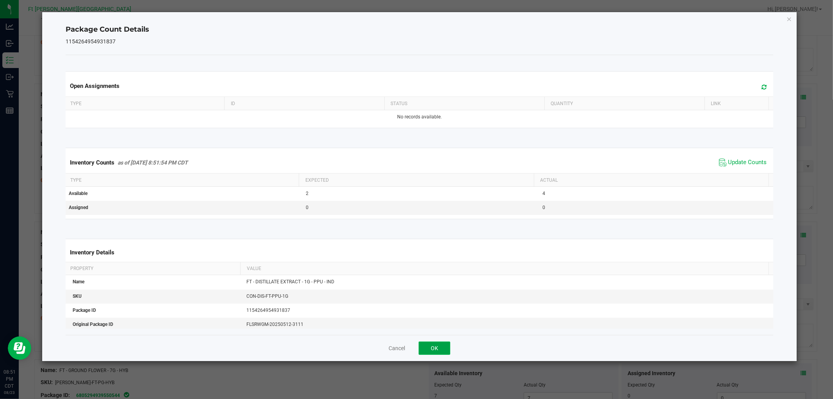
click at [406, 346] on button "OK" at bounding box center [434, 347] width 32 height 13
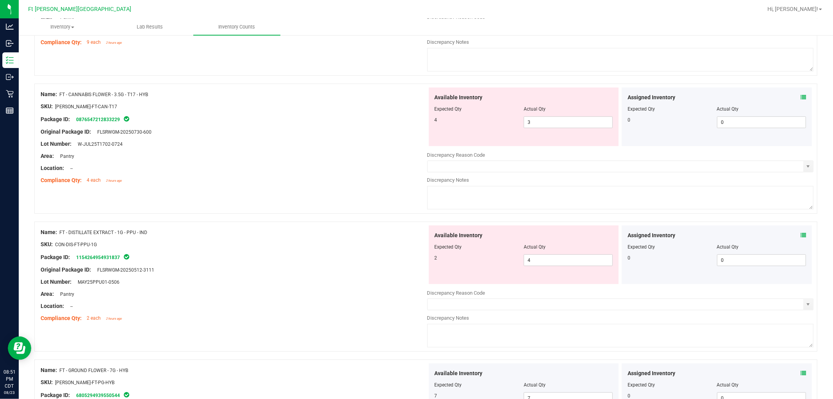
scroll to position [413, 0]
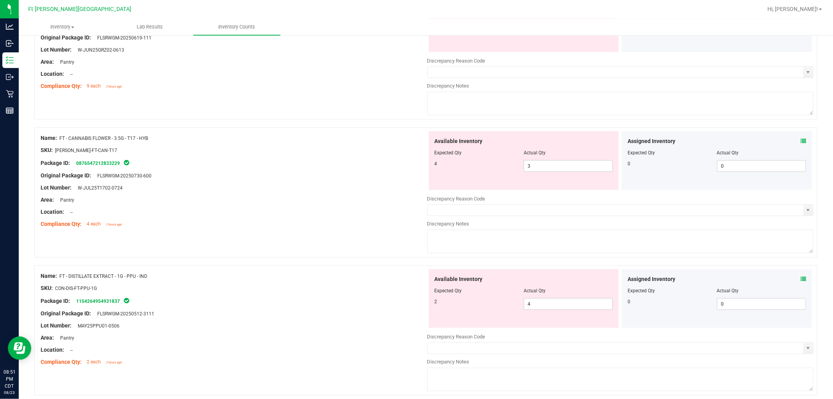
click at [406, 141] on icon at bounding box center [802, 140] width 5 height 5
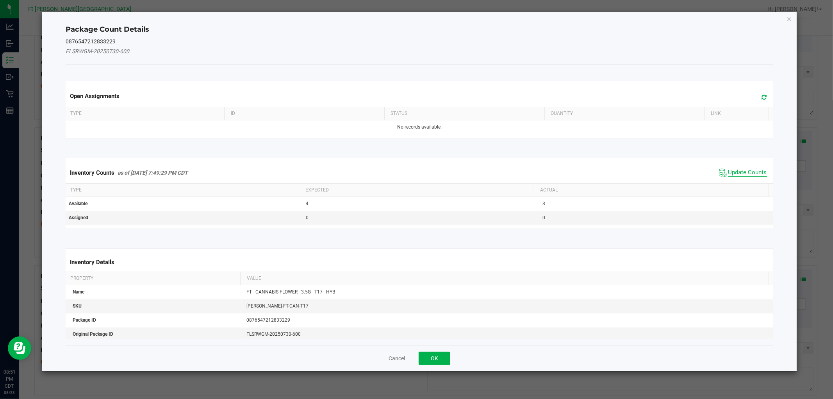
click at [406, 169] on span "Update Counts" at bounding box center [747, 173] width 39 height 8
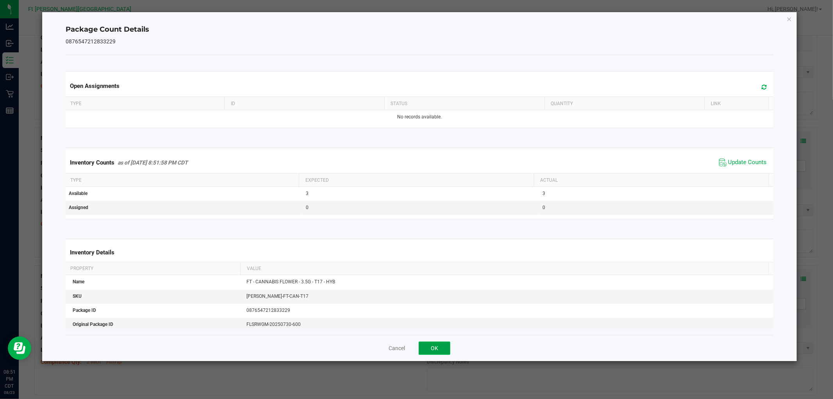
click at [406, 344] on button "OK" at bounding box center [434, 347] width 32 height 13
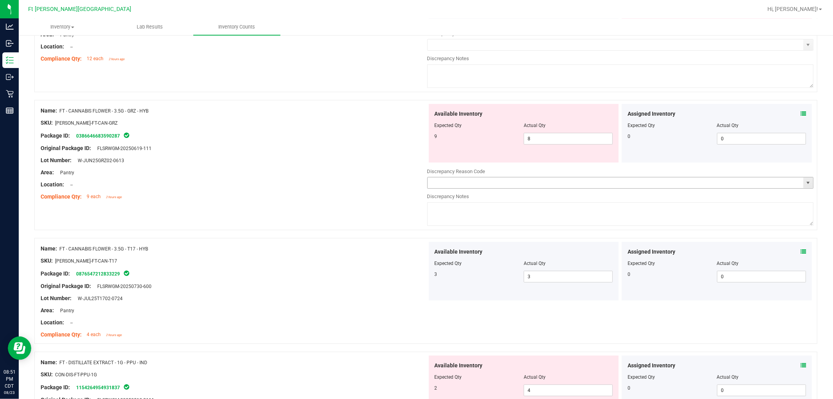
scroll to position [283, 0]
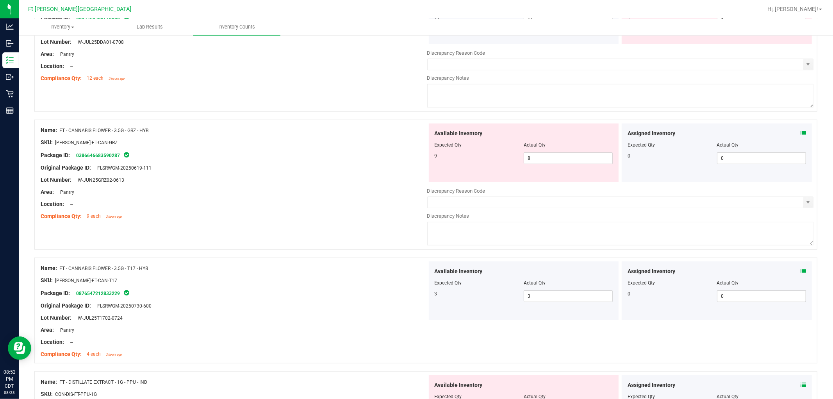
click at [406, 134] on icon at bounding box center [802, 132] width 5 height 5
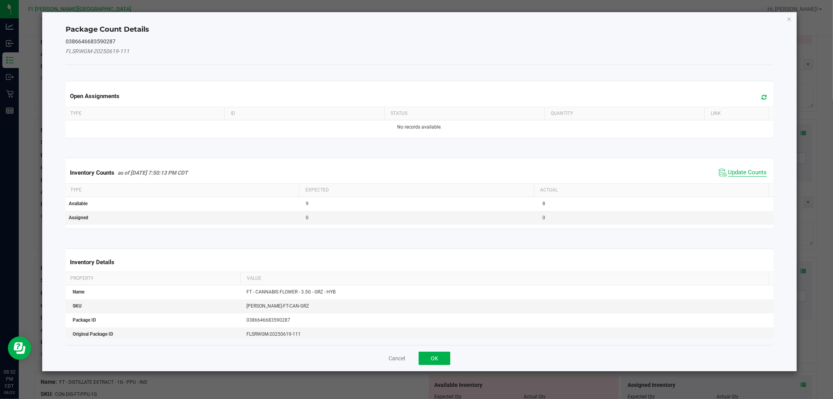
click at [406, 170] on span "Update Counts" at bounding box center [747, 173] width 39 height 8
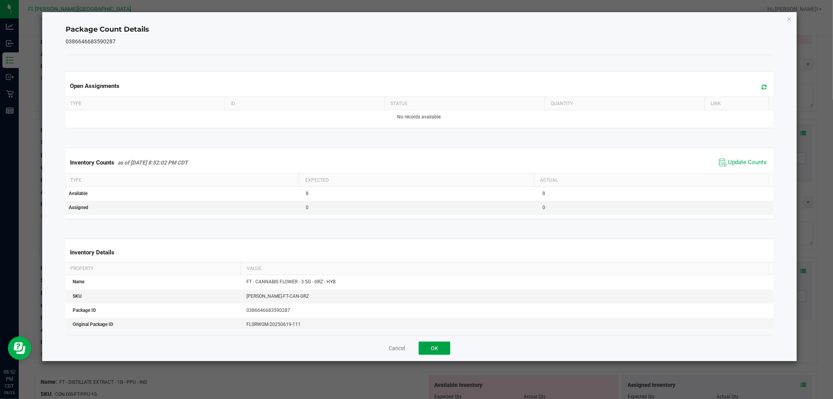
click at [406, 346] on button "OK" at bounding box center [434, 347] width 32 height 13
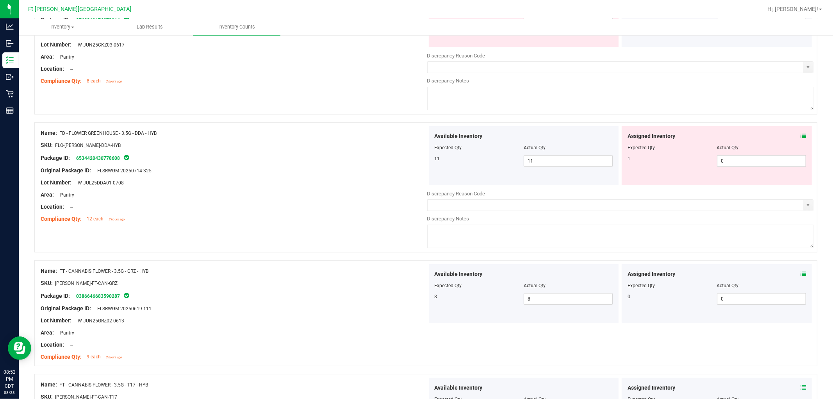
scroll to position [110, 0]
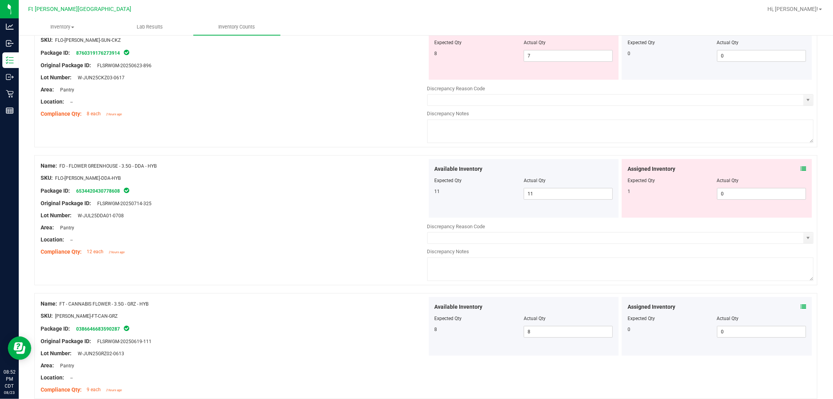
click at [406, 169] on icon at bounding box center [802, 168] width 5 height 5
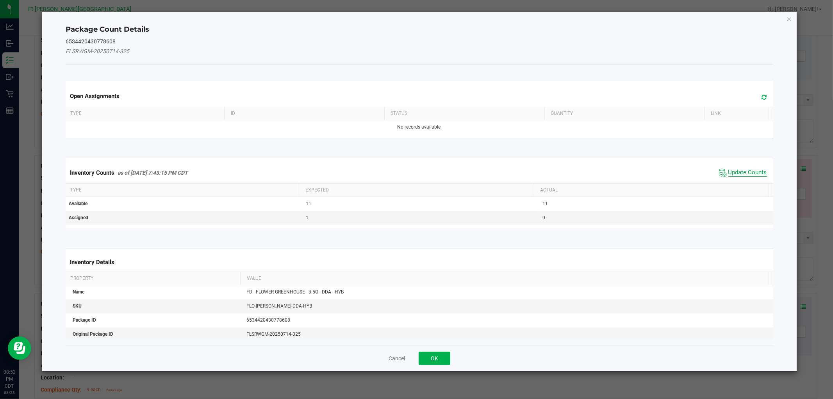
click at [406, 173] on span "Update Counts" at bounding box center [747, 173] width 39 height 8
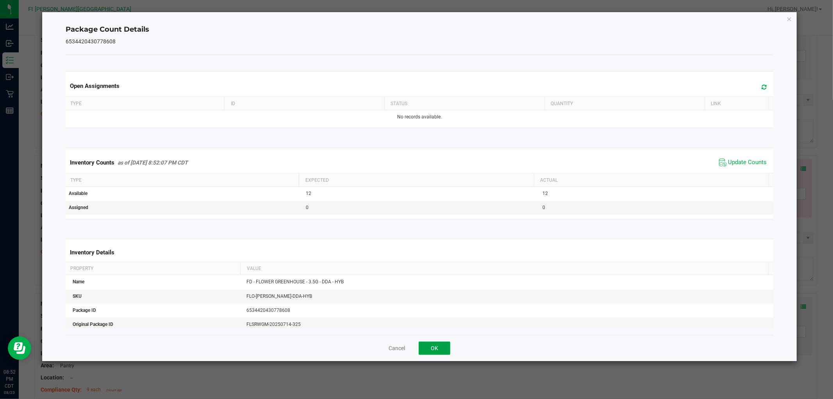
click at [406, 349] on button "OK" at bounding box center [434, 347] width 32 height 13
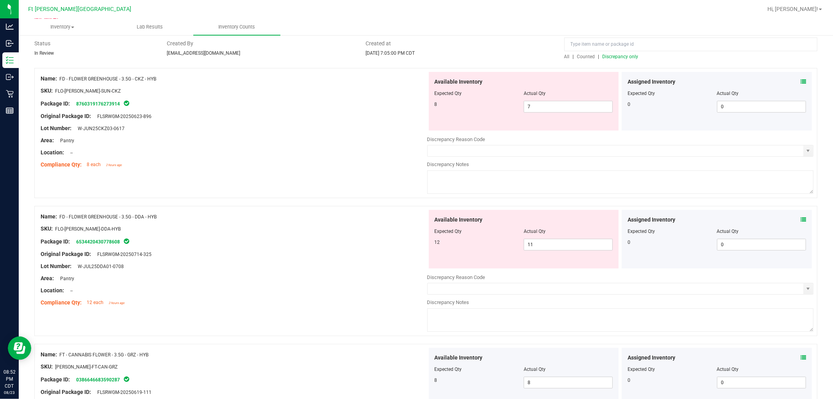
scroll to position [0, 0]
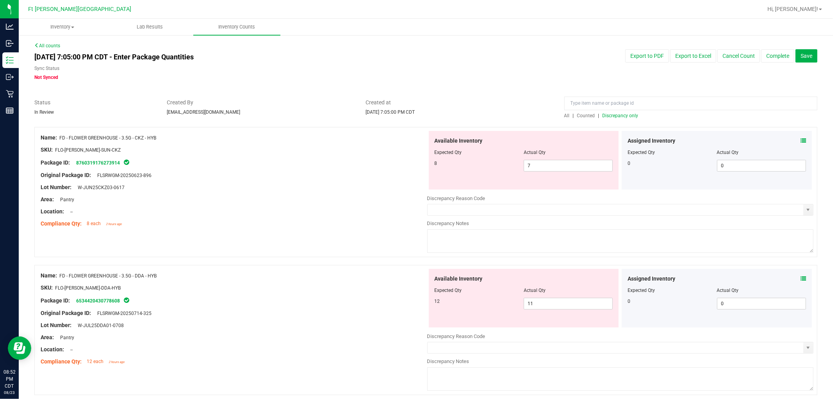
click at [406, 116] on span "Discrepancy only" at bounding box center [620, 115] width 36 height 5
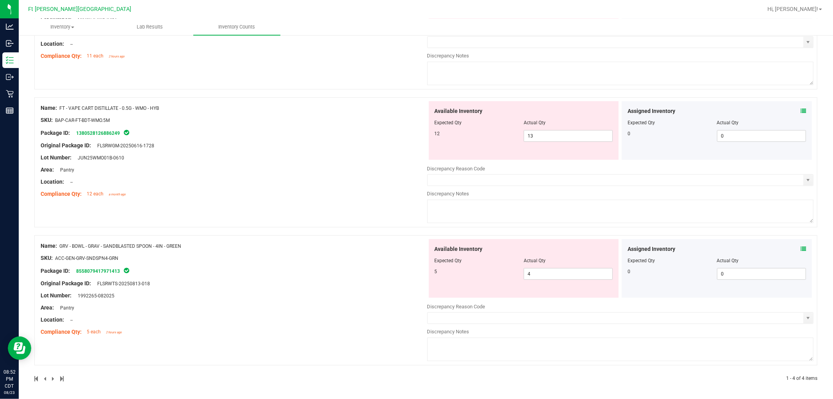
scroll to position [307, 0]
click at [325, 291] on div "Lot Number: 1992265-082025" at bounding box center [234, 294] width 386 height 8
click at [406, 273] on span "4 4" at bounding box center [568, 273] width 89 height 12
click at [406, 273] on input "4" at bounding box center [568, 272] width 88 height 11
type input "5"
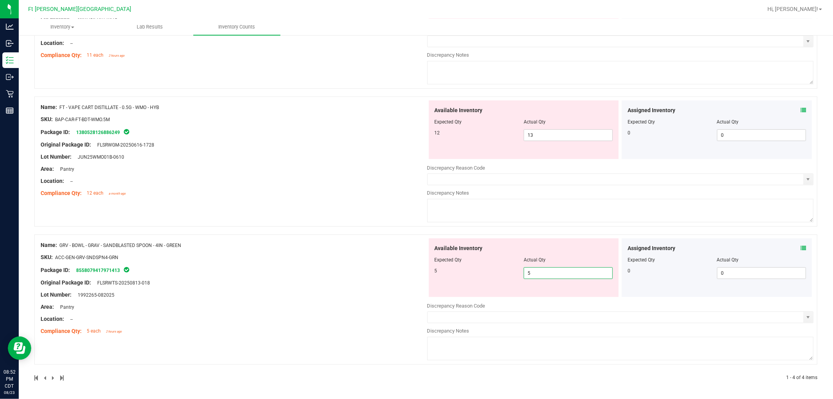
type input "5"
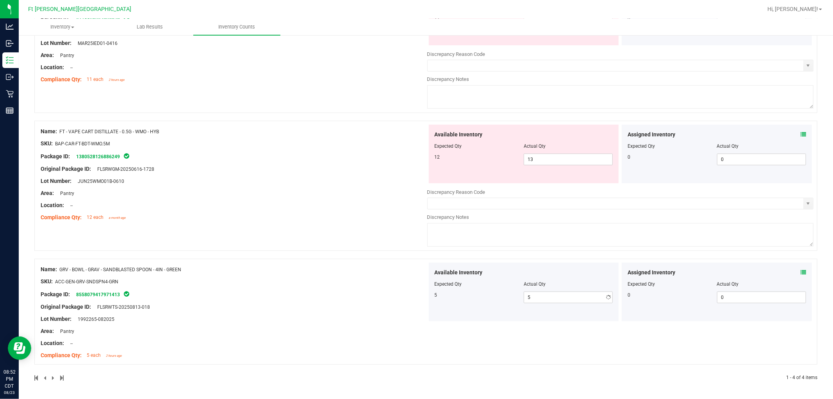
click at [371, 276] on div "Name: GRV - BOWL - GRAV - SANDBLASTED SPOON - 4IN - GREEN SKU: ACC-GEN-GRV-SNDS…" at bounding box center [234, 312] width 386 height 100
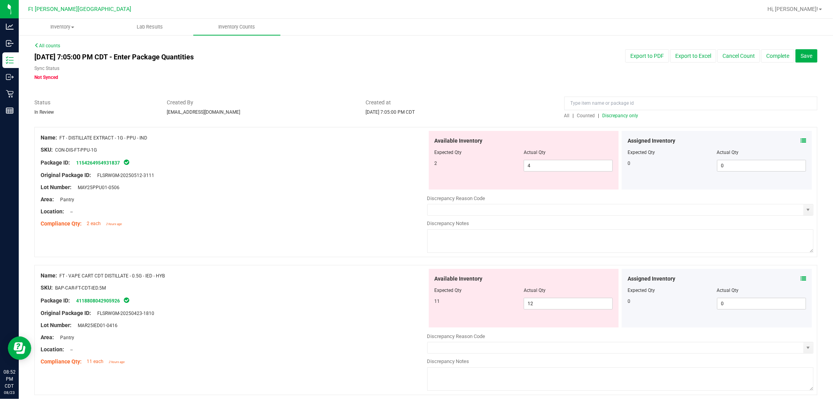
click at [406, 117] on span "Discrepancy only" at bounding box center [620, 115] width 36 height 5
click at [406, 116] on span "Discrepancy only" at bounding box center [620, 115] width 36 height 5
click at [406, 114] on span "Discrepancy only" at bounding box center [620, 115] width 36 height 5
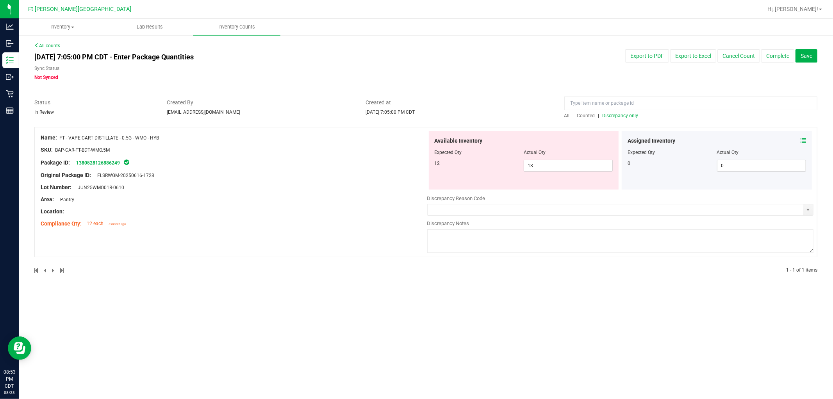
click at [358, 171] on div "Original Package ID: FLSRWGM-20250616-1728" at bounding box center [234, 175] width 386 height 8
click at [373, 173] on div "Original Package ID: FLSRWGM-20250616-1728" at bounding box center [234, 175] width 386 height 8
click at [406, 114] on span "Discrepancy only" at bounding box center [620, 115] width 36 height 5
click at [350, 179] on div at bounding box center [234, 181] width 386 height 4
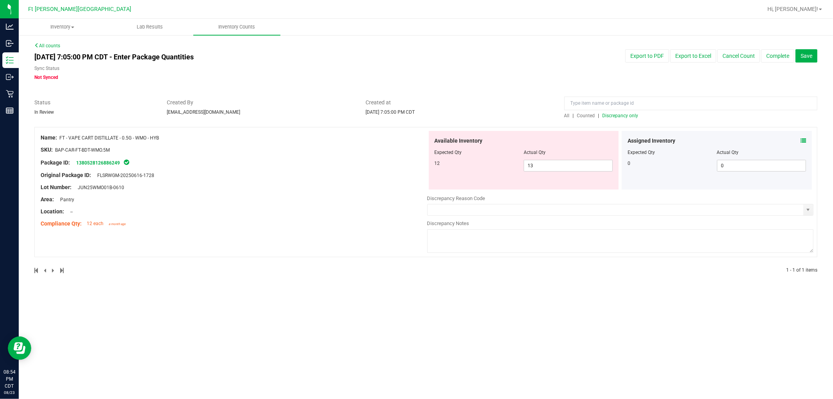
click at [406, 114] on span "Discrepancy only" at bounding box center [620, 115] width 36 height 5
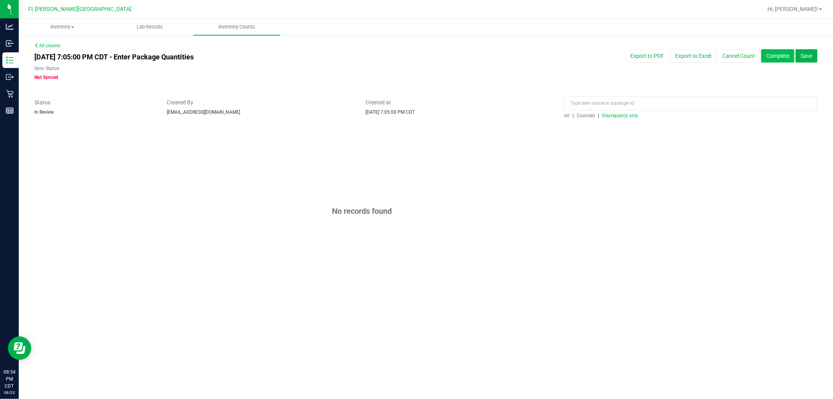
click at [406, 57] on button "Complete" at bounding box center [777, 55] width 33 height 13
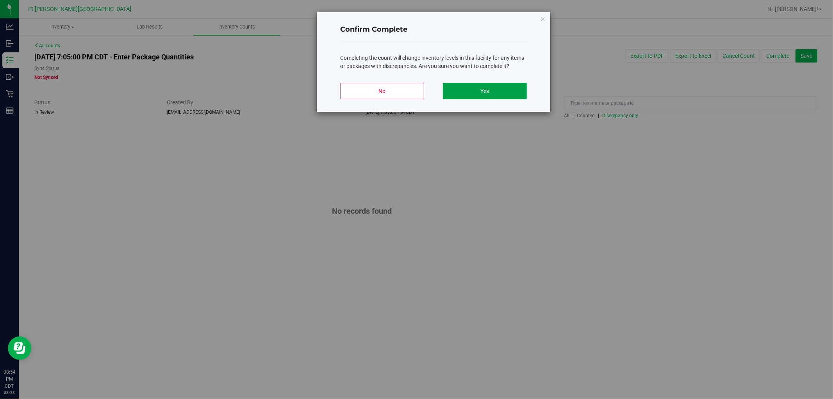
click at [406, 88] on button "Yes" at bounding box center [485, 91] width 84 height 16
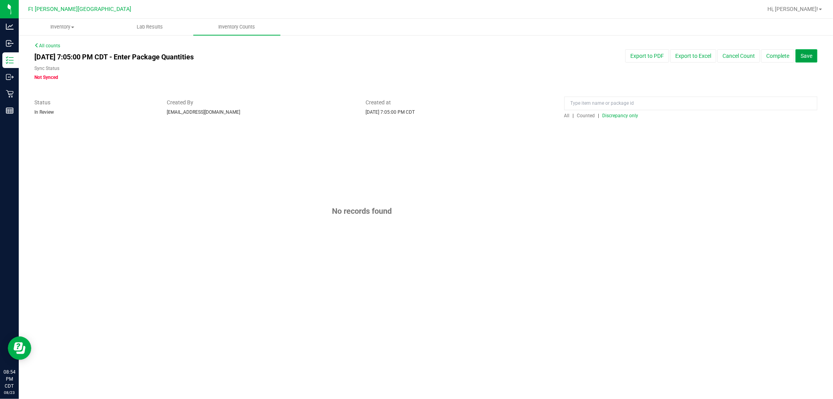
click at [406, 56] on span "Save" at bounding box center [806, 56] width 12 height 6
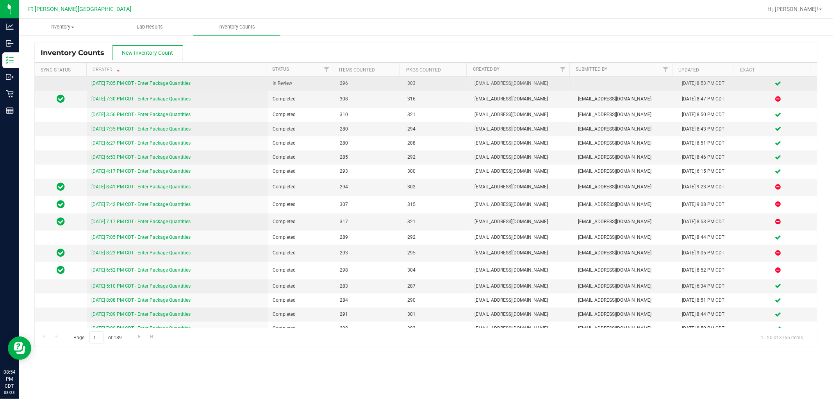
click at [169, 84] on link "[DATE] 7:05 PM CDT - Enter Package Quantities" at bounding box center [140, 82] width 99 height 5
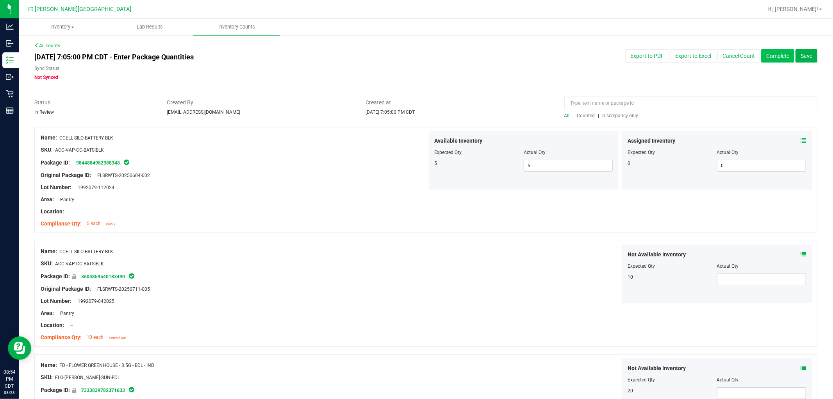
click at [406, 56] on button "Complete" at bounding box center [777, 55] width 33 height 13
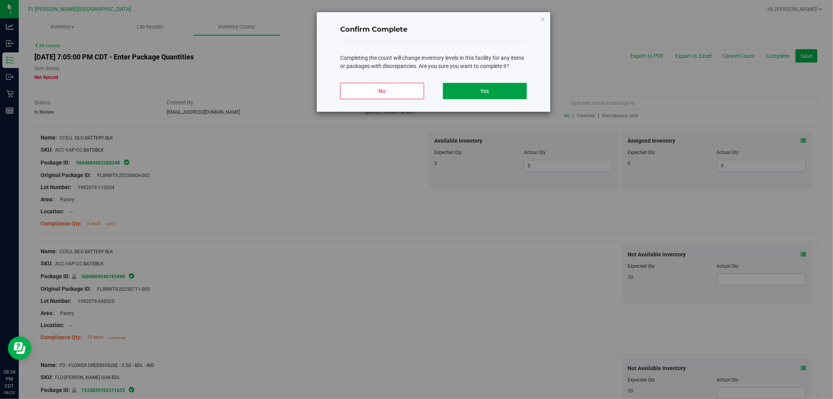
click at [406, 90] on button "Yes" at bounding box center [485, 91] width 84 height 16
